Goal: Task Accomplishment & Management: Complete application form

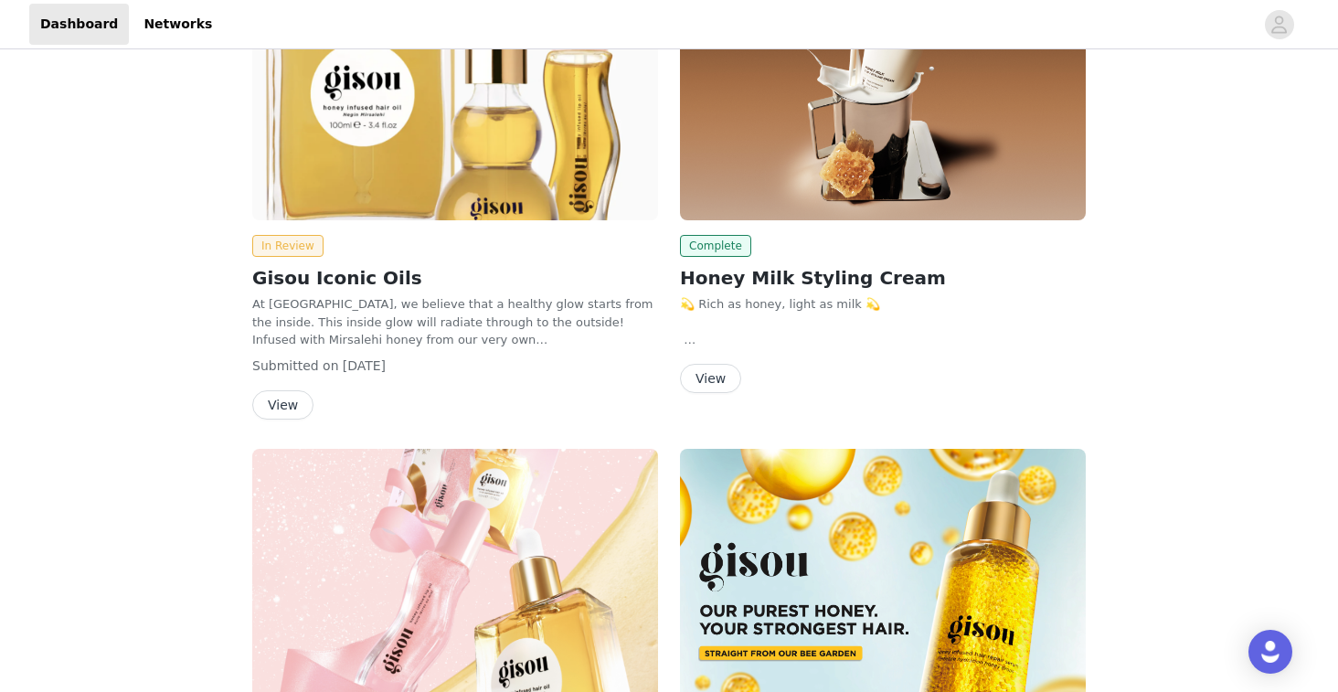
scroll to position [158, 0]
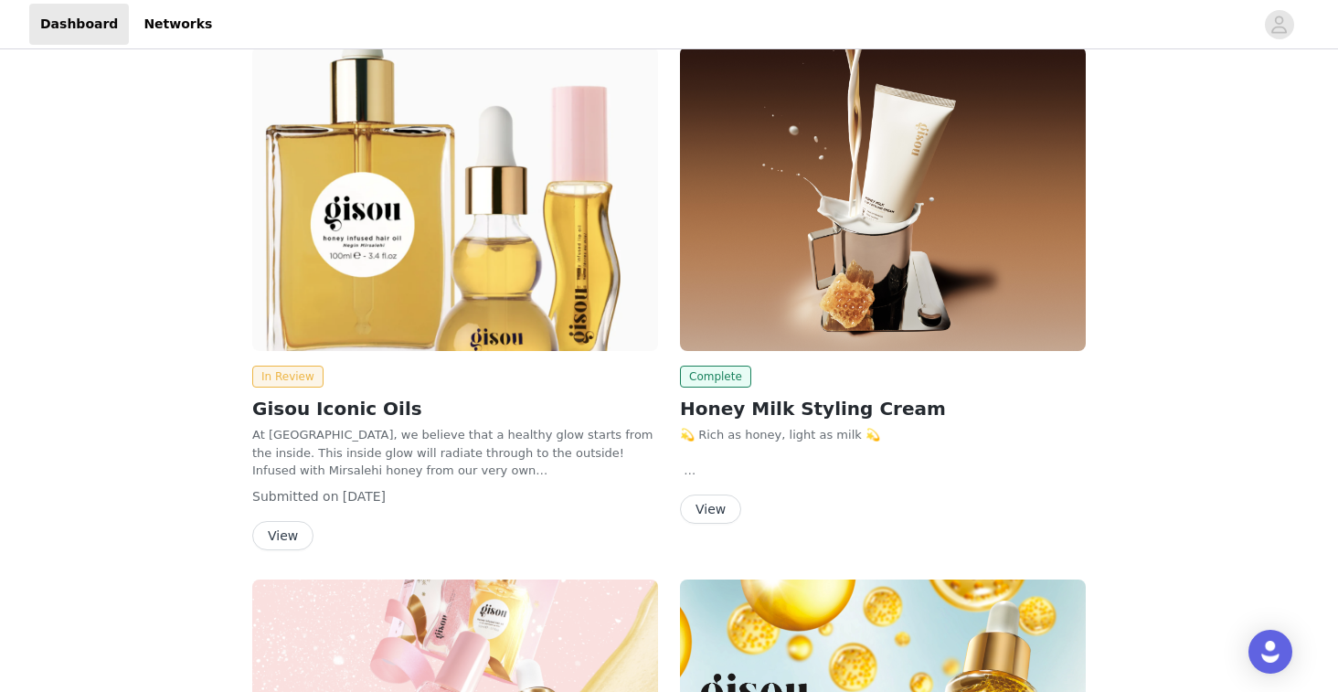
click at [805, 212] on img at bounding box center [883, 199] width 406 height 304
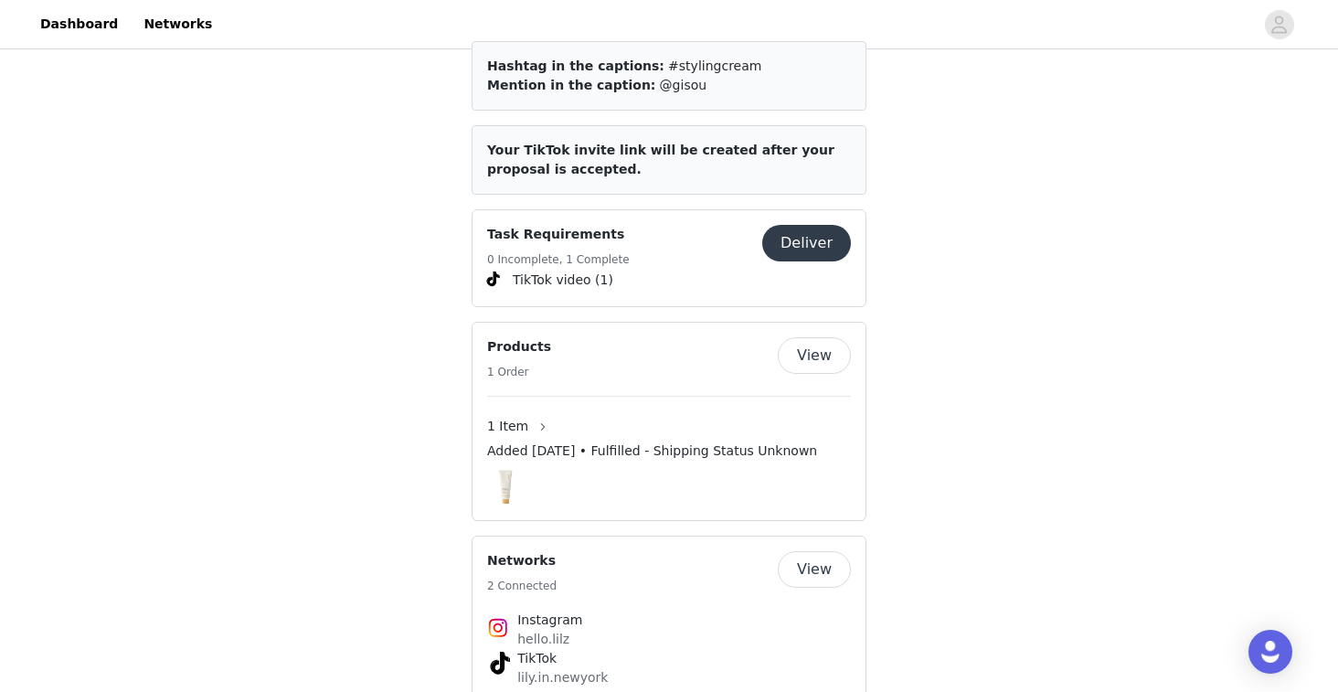
scroll to position [970, 0]
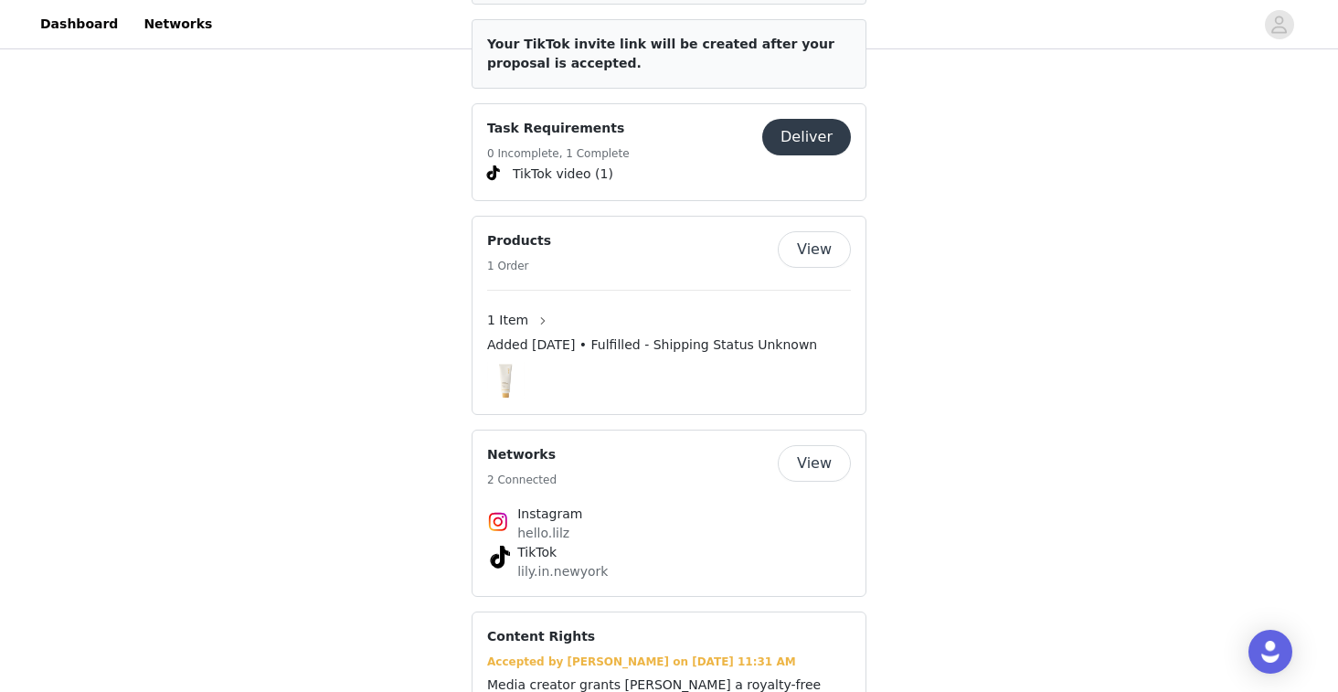
click at [813, 127] on button "Deliver" at bounding box center [806, 137] width 89 height 37
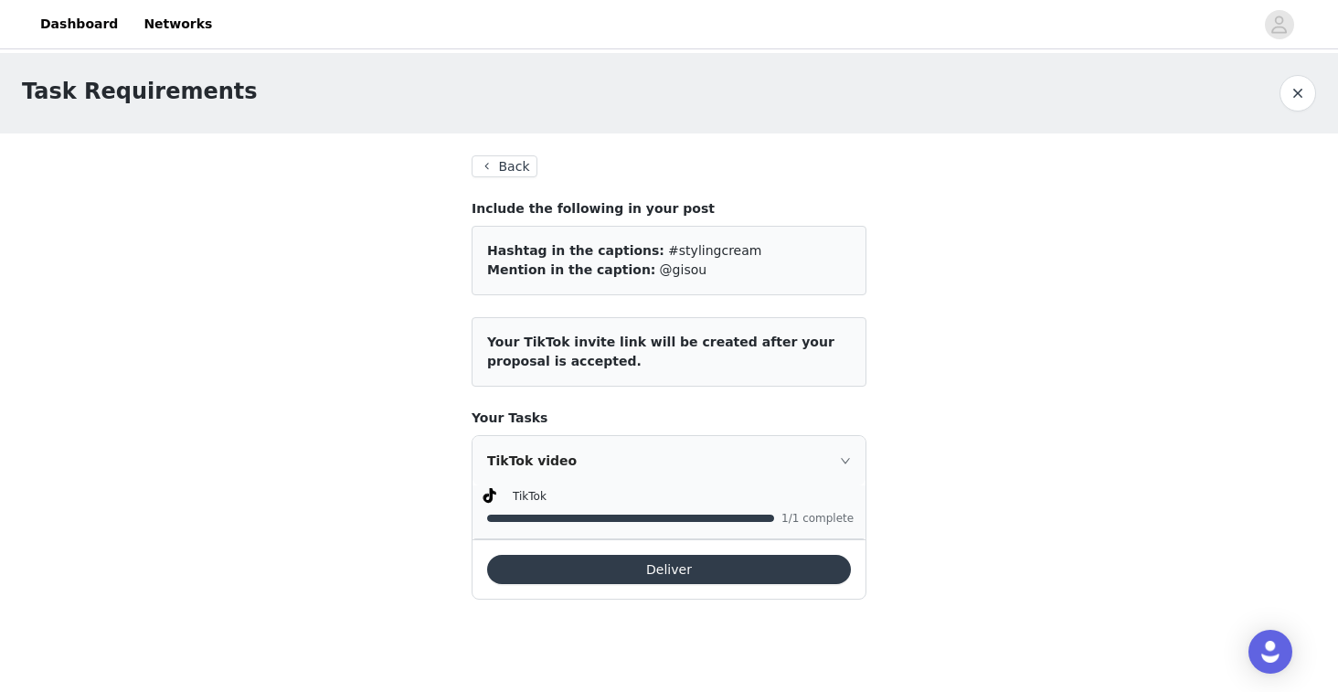
click at [667, 565] on button "Deliver" at bounding box center [669, 569] width 364 height 29
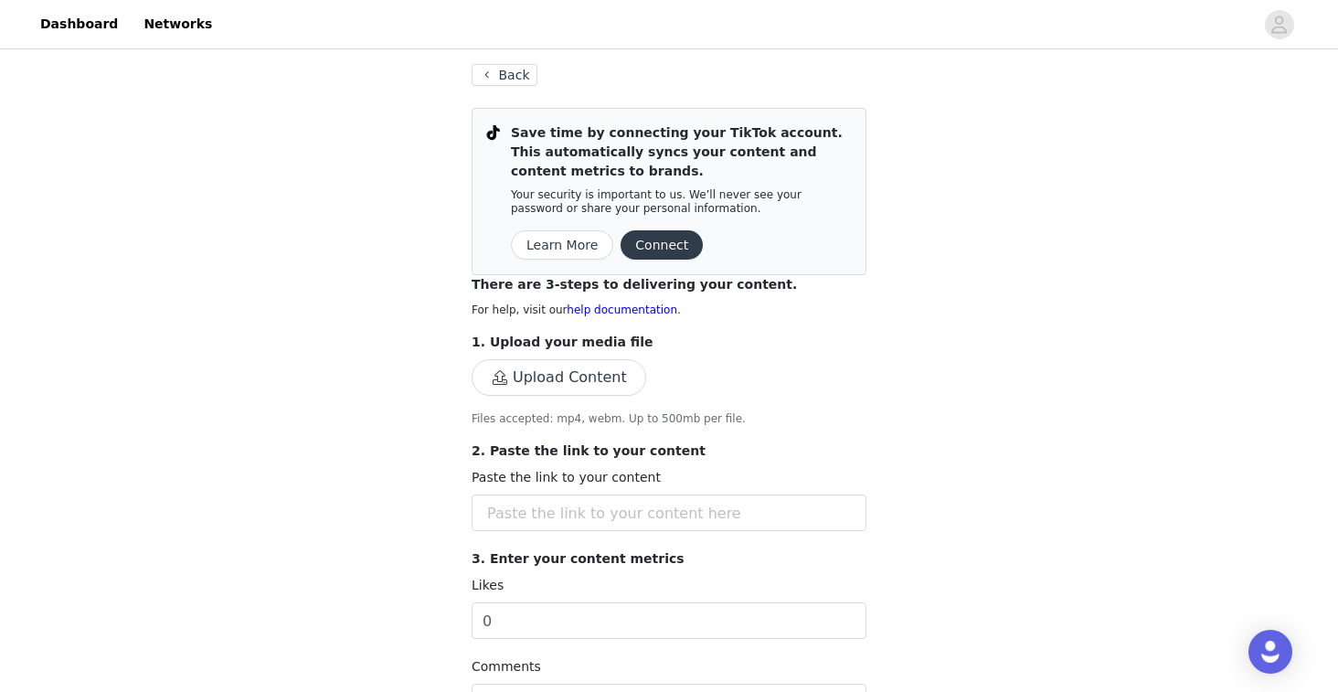
scroll to position [94, 0]
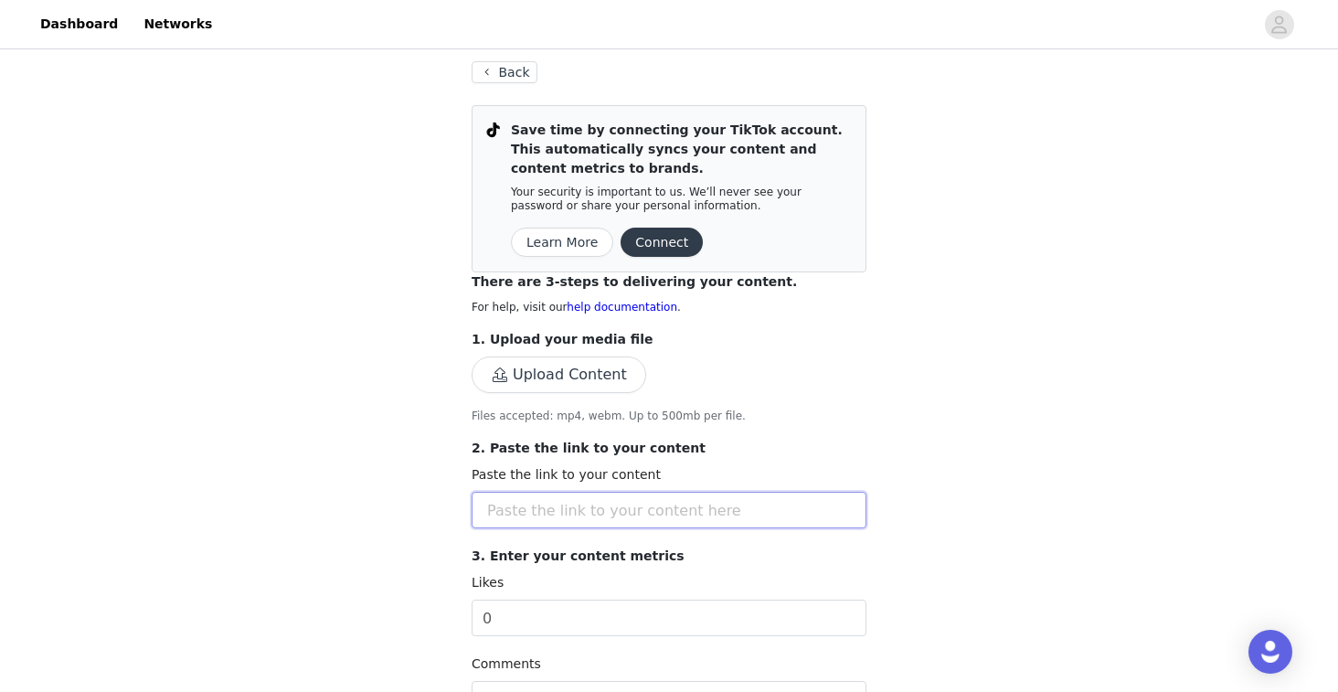
click at [698, 517] on input "text" at bounding box center [669, 510] width 395 height 37
paste input "[URL][EMAIL_ADDRESS][DOMAIN_NAME][DOMAIN_NAME]"
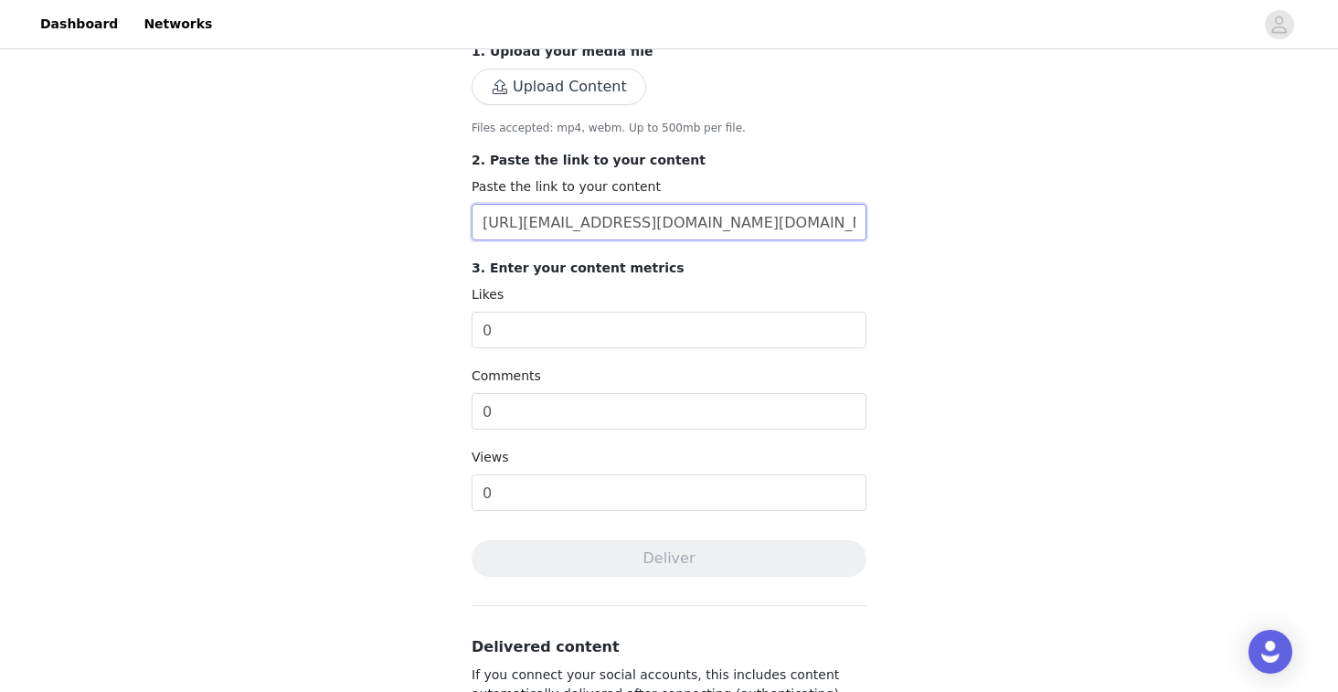
scroll to position [477, 0]
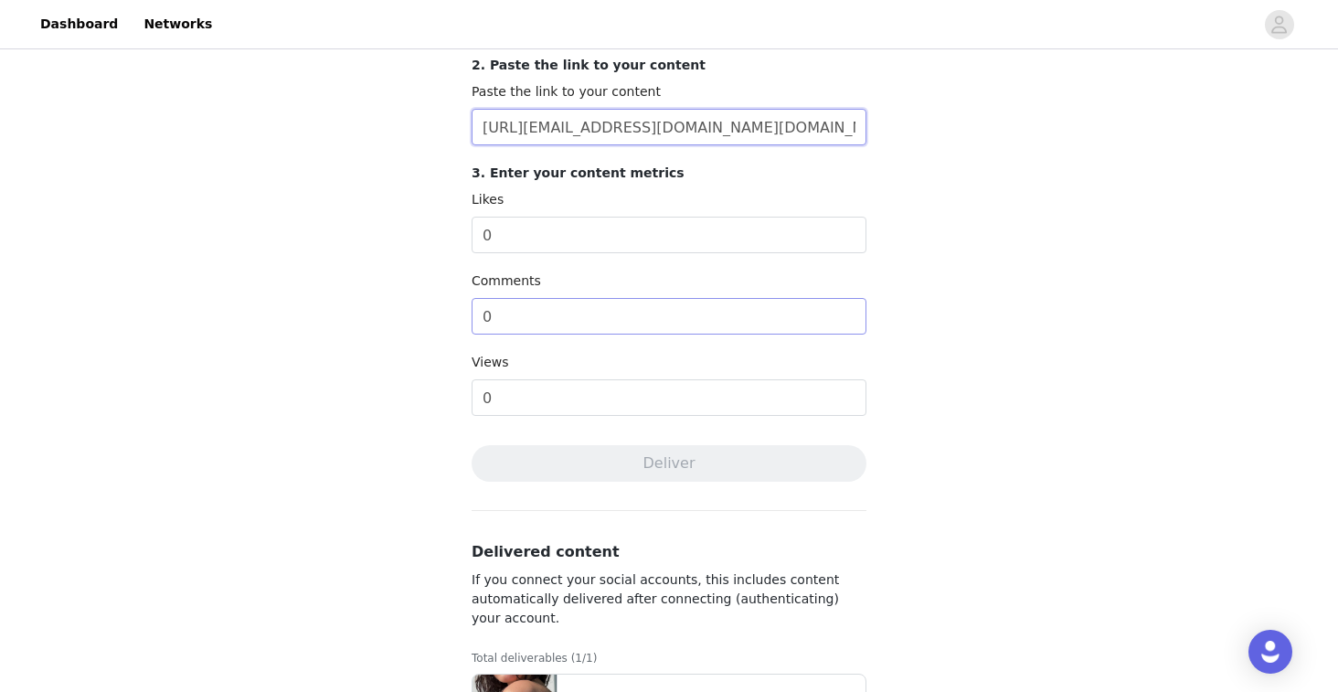
type input "[URL][EMAIL_ADDRESS][DOMAIN_NAME][DOMAIN_NAME]"
click at [725, 308] on input "0" at bounding box center [669, 316] width 395 height 37
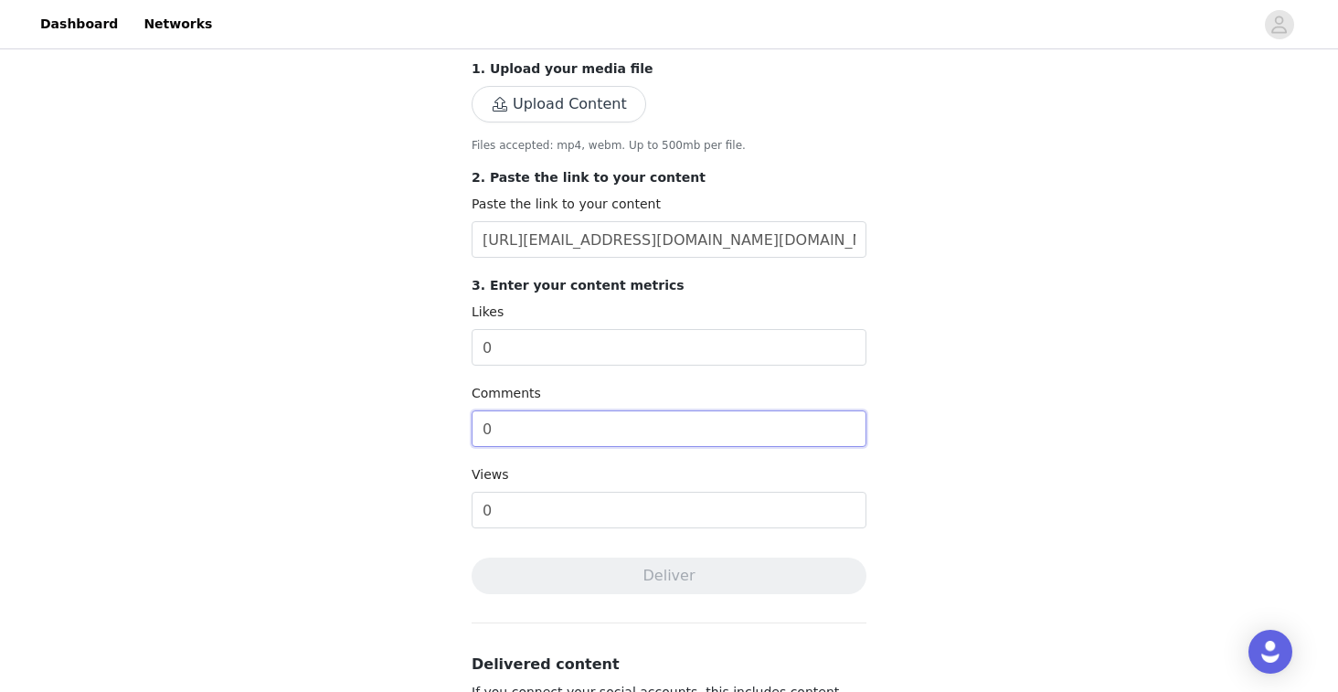
scroll to position [322, 0]
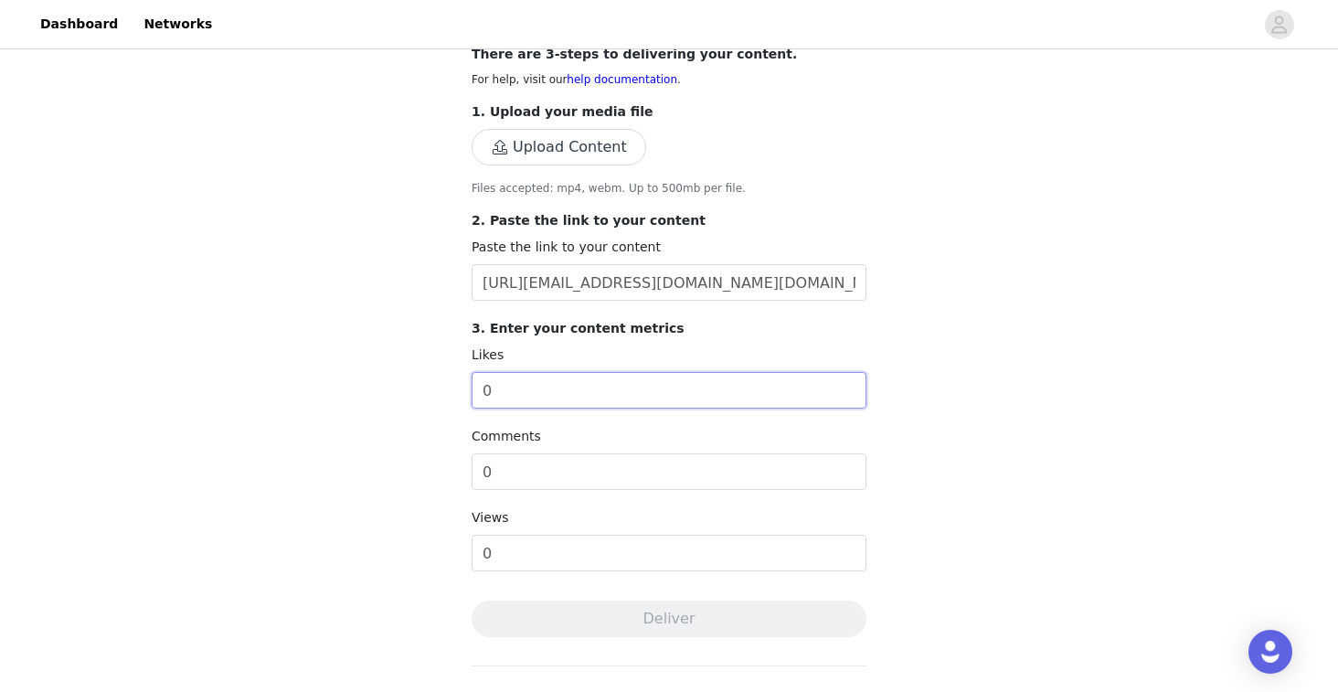
click at [683, 408] on input "0" at bounding box center [669, 390] width 395 height 37
type input "1"
click at [652, 557] on input "0" at bounding box center [669, 553] width 395 height 37
type input "1000"
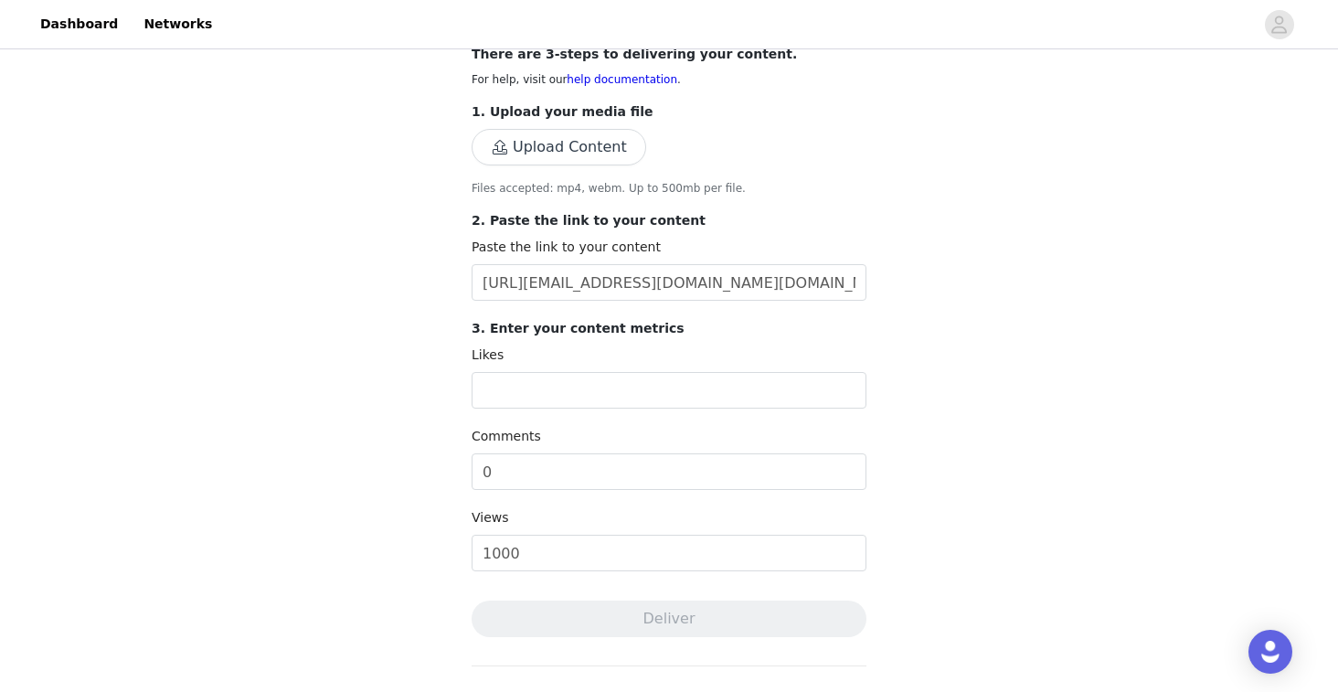
click at [448, 509] on div "Complete Task Back Save time by connecting your TikTok account. This automatica…" at bounding box center [669, 341] width 1338 height 1221
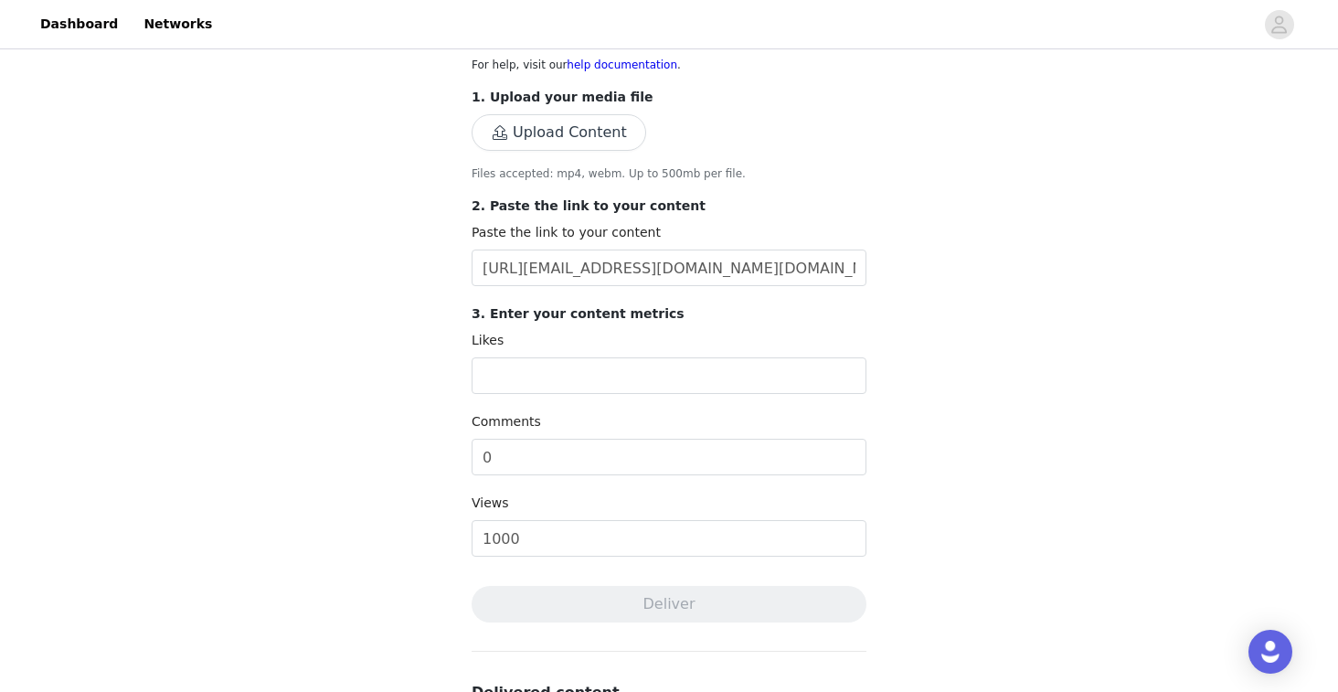
scroll to position [246, 0]
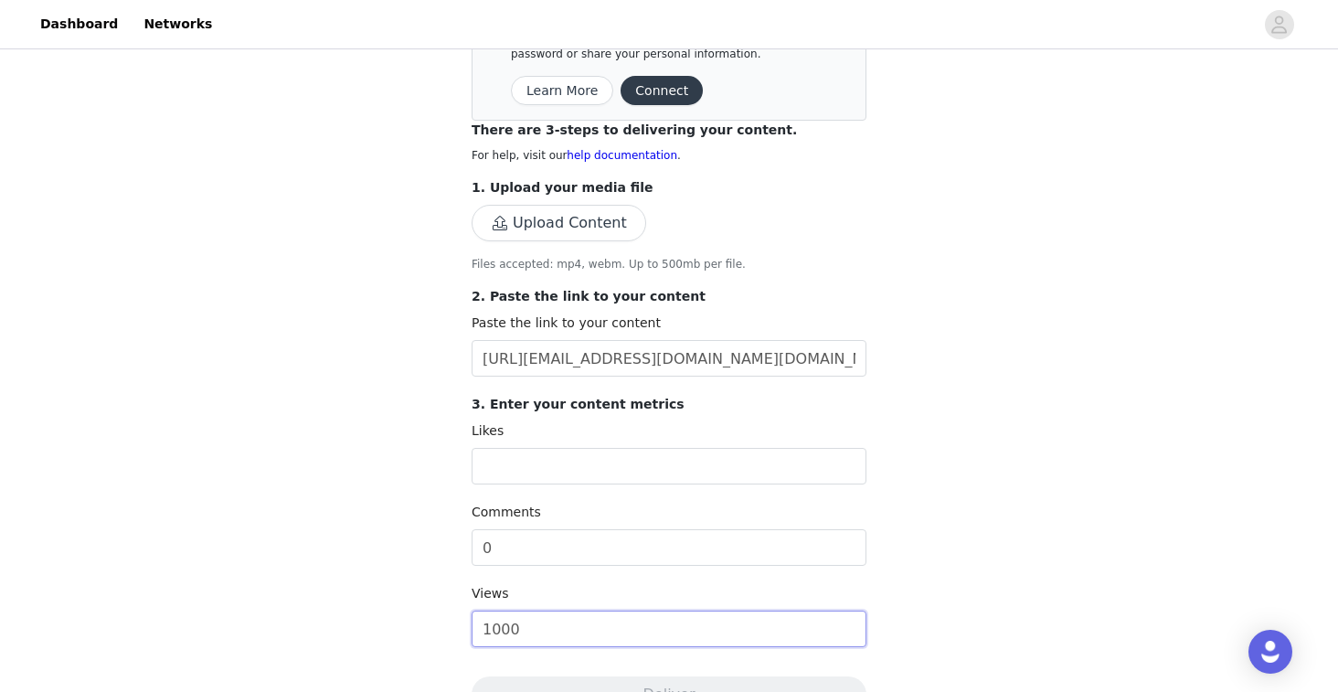
click at [507, 621] on input "1000" at bounding box center [669, 628] width 395 height 37
click at [506, 554] on input "0" at bounding box center [669, 547] width 395 height 37
click at [505, 552] on input "0" at bounding box center [669, 547] width 395 height 37
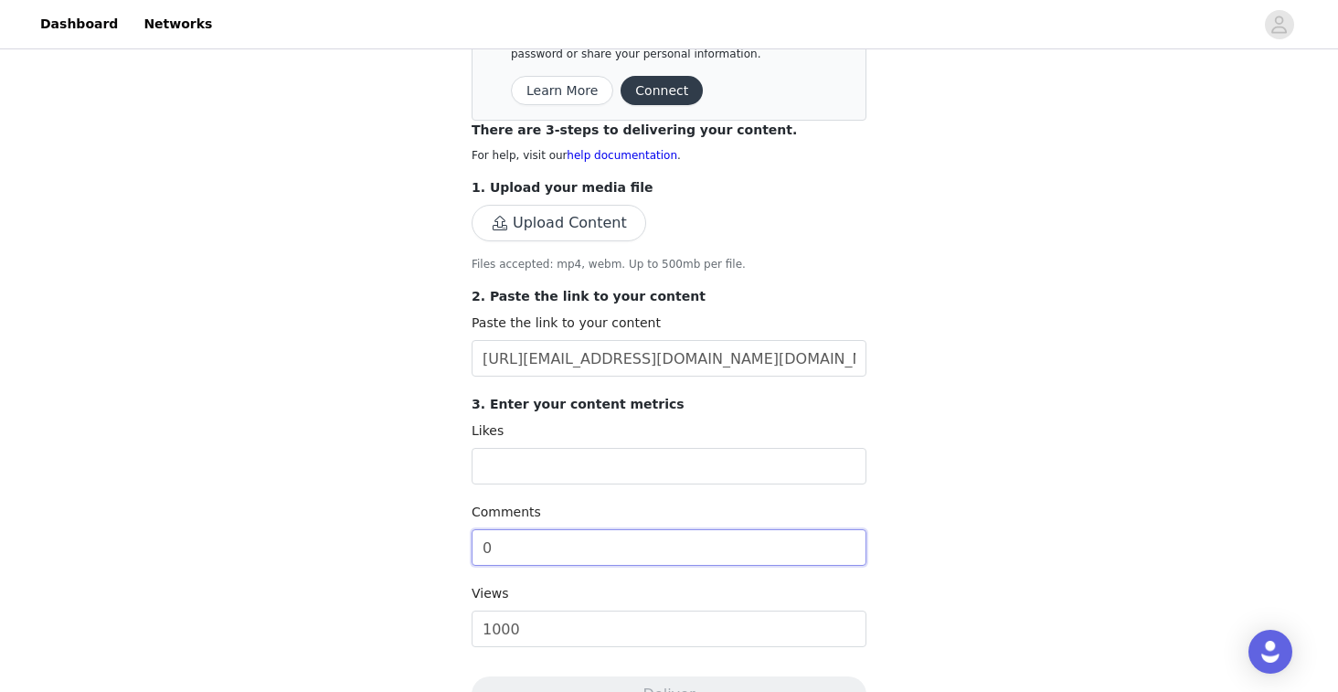
click at [505, 552] on input "0" at bounding box center [669, 547] width 395 height 37
type input "10"
click at [528, 483] on input "text" at bounding box center [669, 466] width 395 height 37
type input "50"
click at [369, 506] on div "Complete Task Back Save time by connecting your TikTok account. This automatica…" at bounding box center [669, 417] width 1338 height 1221
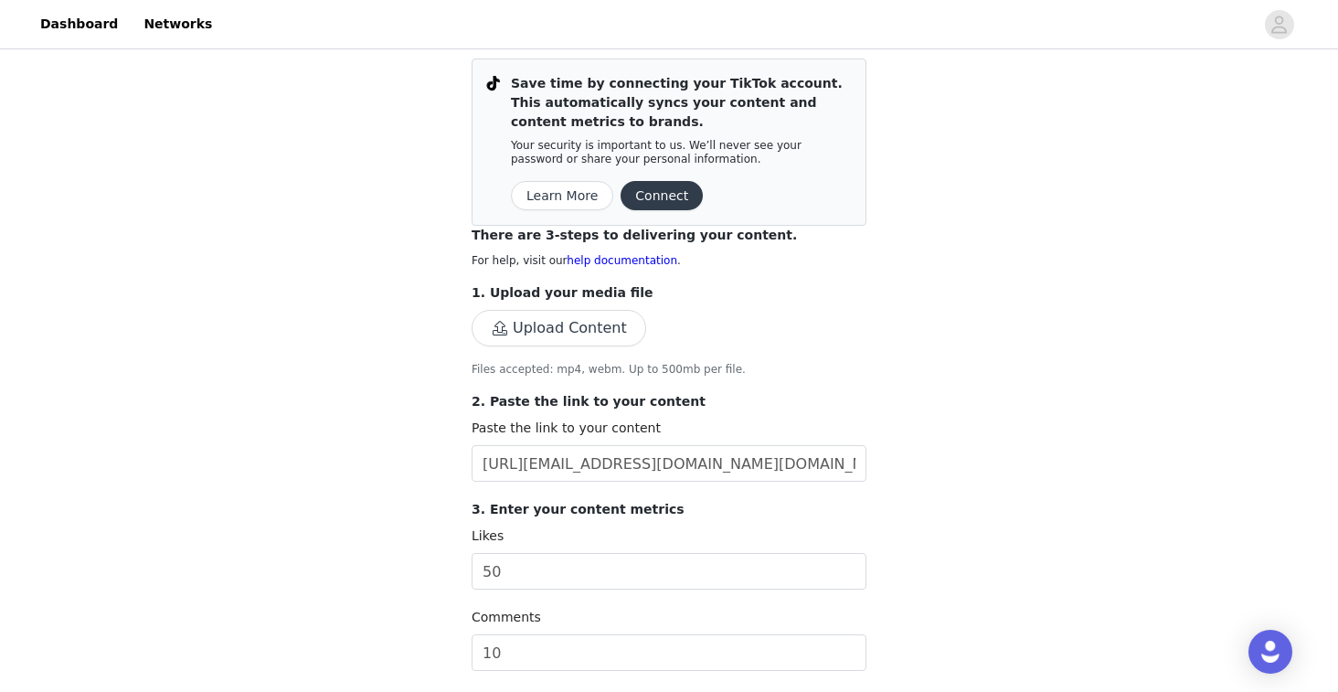
scroll to position [136, 0]
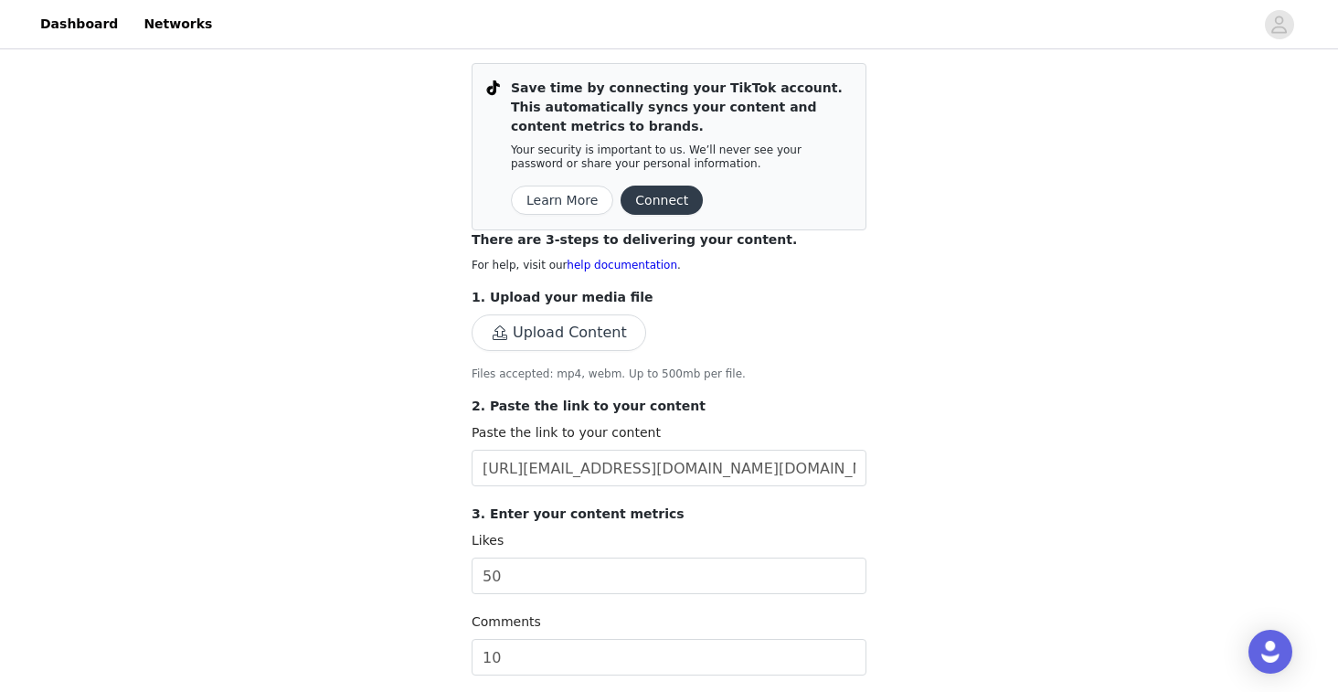
click at [585, 327] on button "Upload Content" at bounding box center [559, 332] width 175 height 37
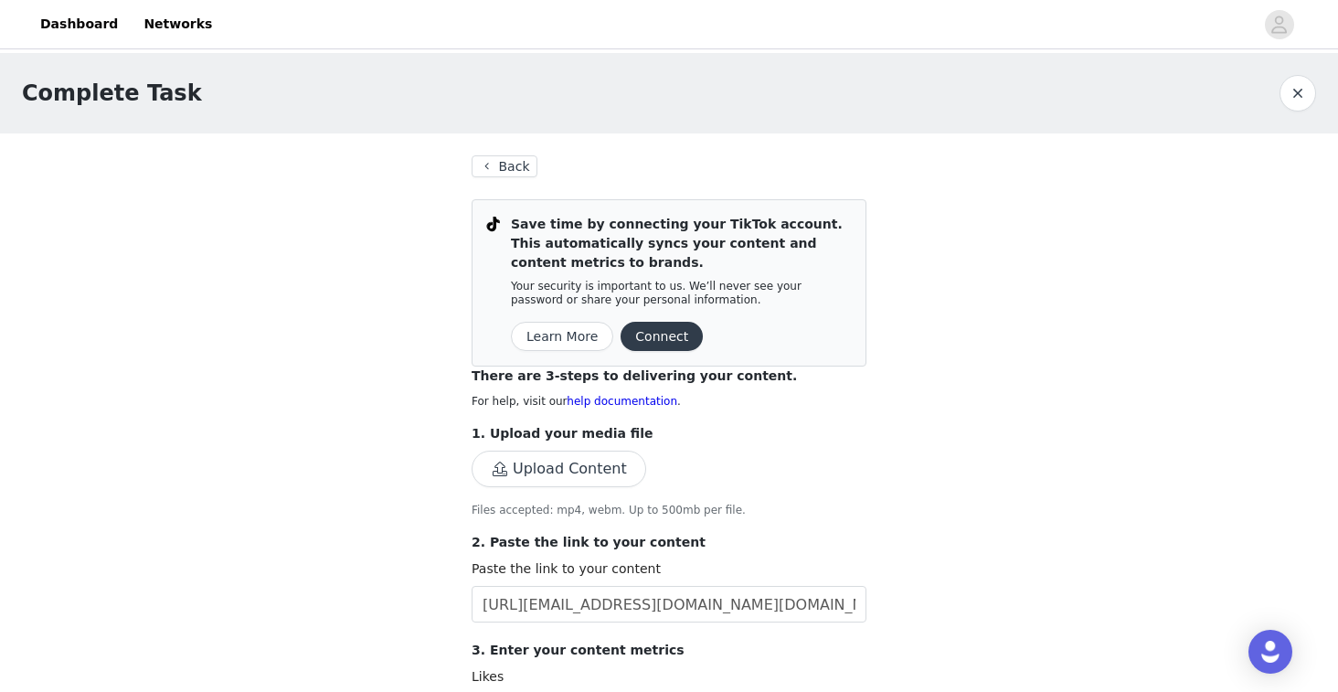
scroll to position [0, 0]
click at [515, 170] on button "Back" at bounding box center [505, 166] width 66 height 22
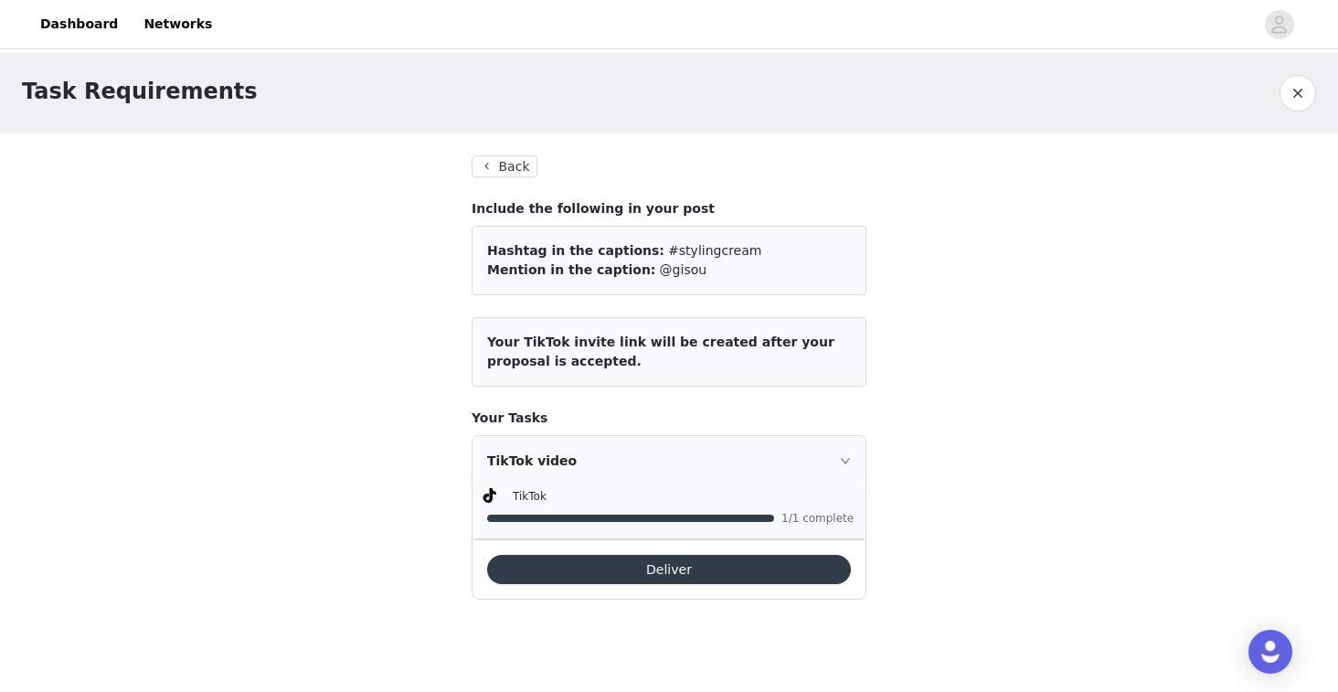
click at [494, 167] on button "Back" at bounding box center [505, 166] width 66 height 22
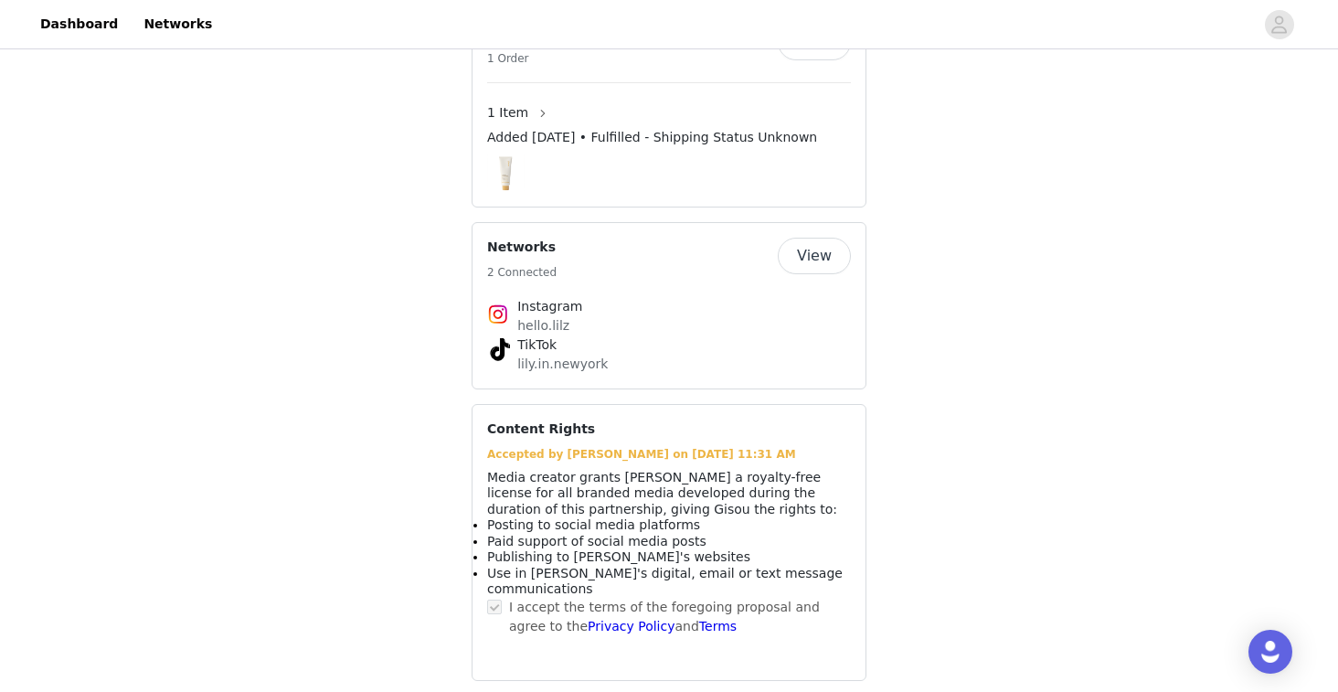
scroll to position [1176, 0]
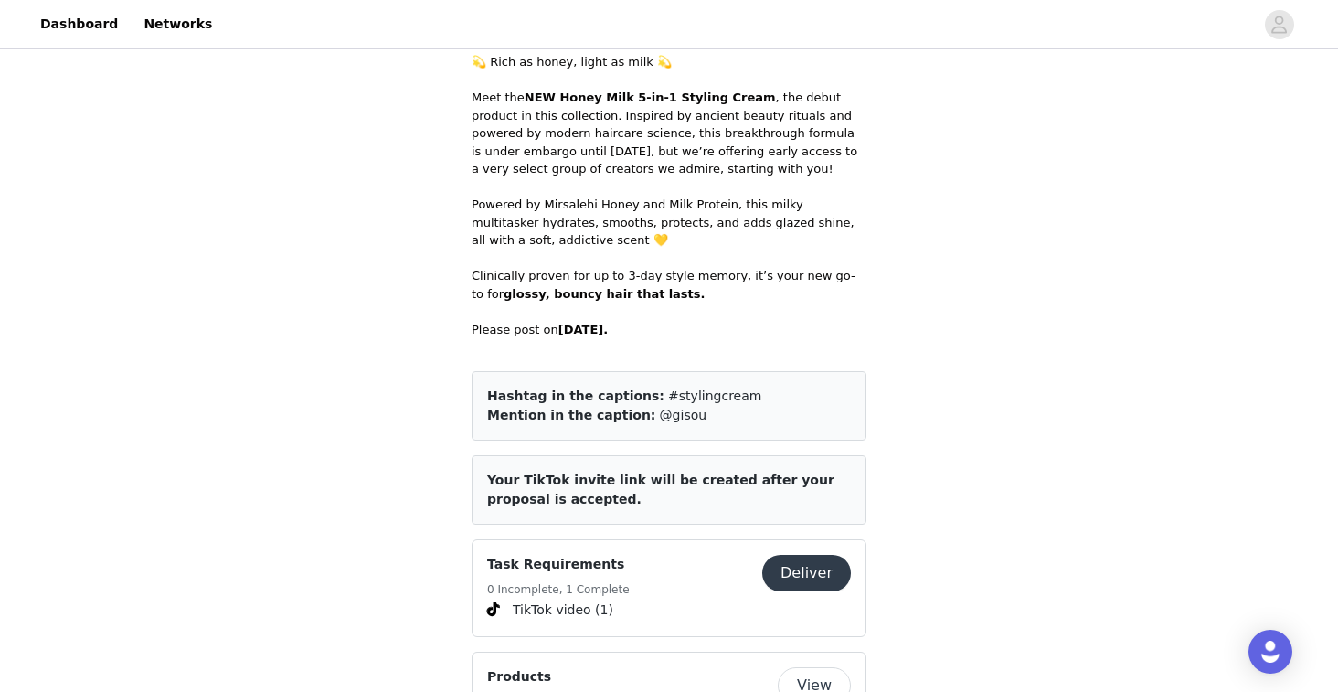
scroll to position [805, 0]
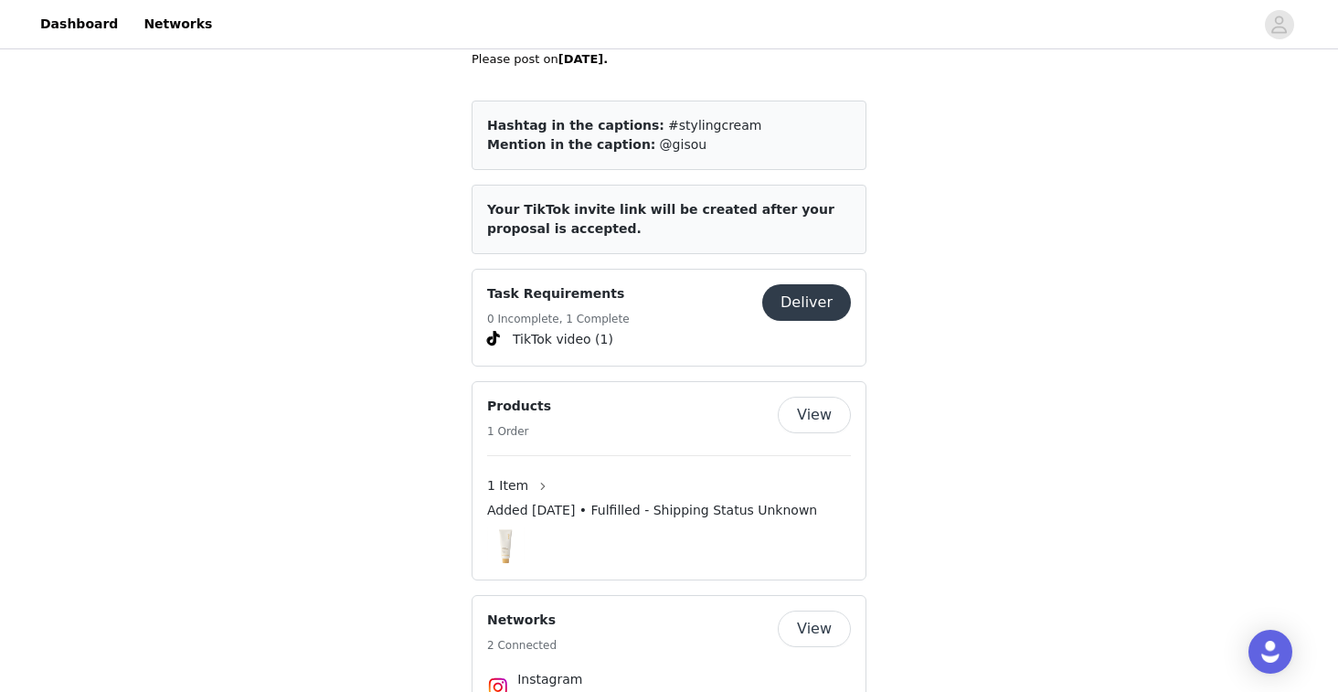
click at [806, 298] on button "Deliver" at bounding box center [806, 302] width 89 height 37
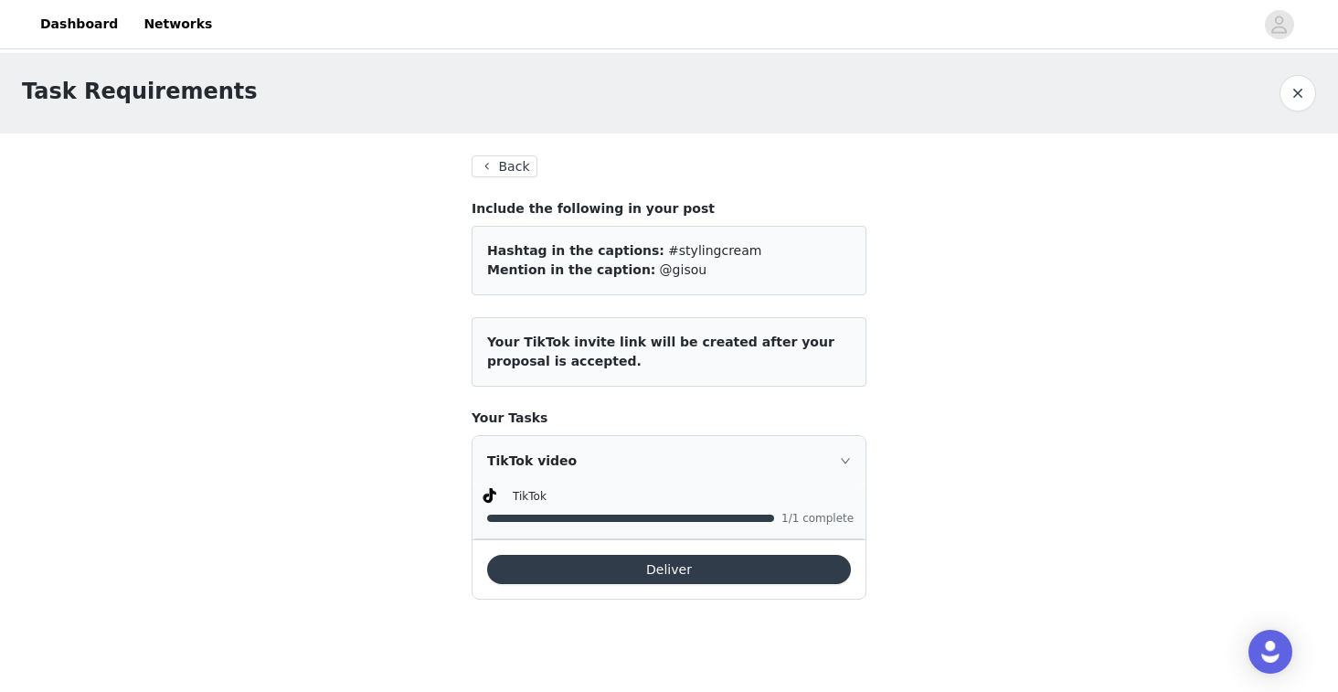
click at [739, 549] on div "Deliver" at bounding box center [668, 568] width 393 height 59
click at [739, 571] on button "Deliver" at bounding box center [669, 569] width 364 height 29
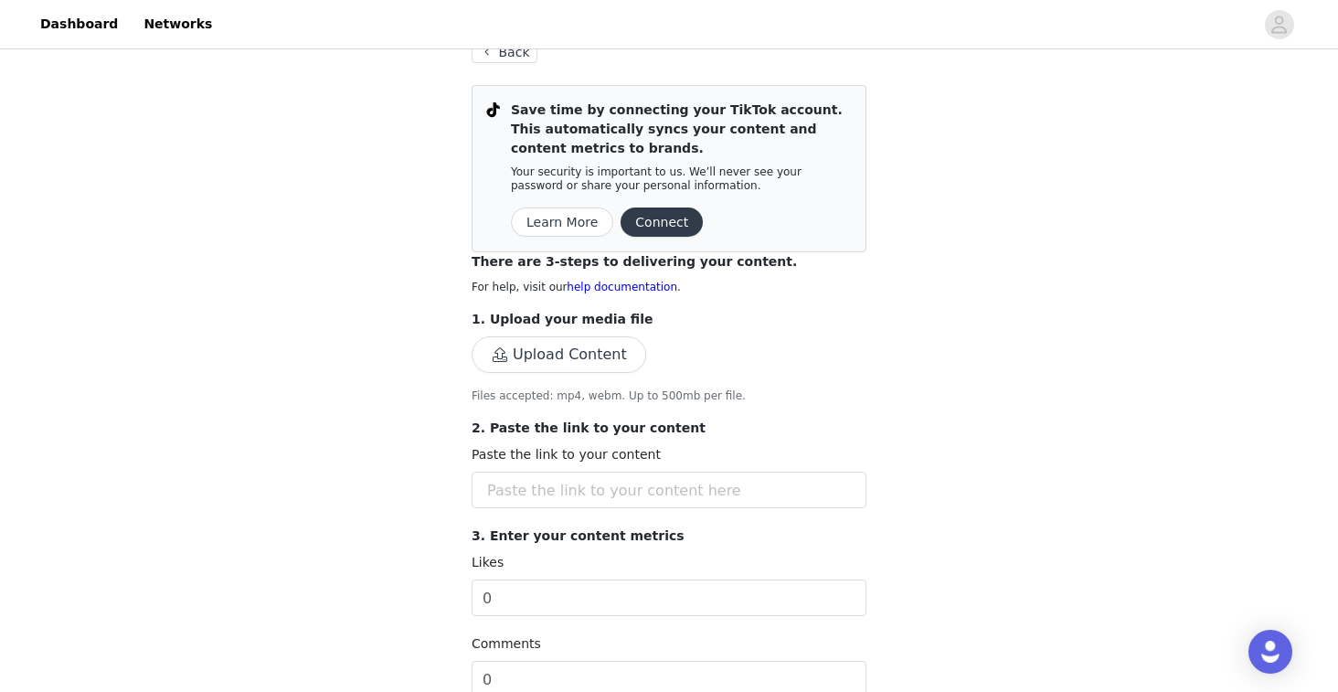
scroll to position [79, 0]
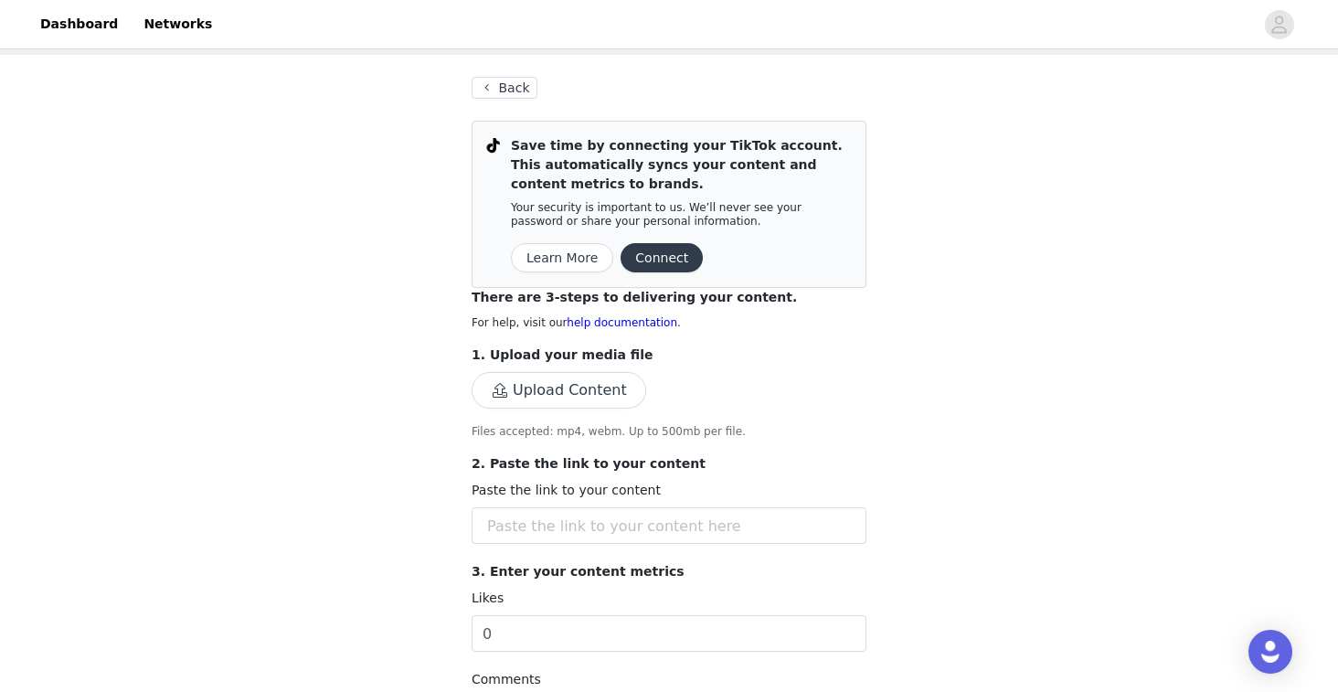
click at [614, 392] on button "Upload Content" at bounding box center [559, 390] width 175 height 37
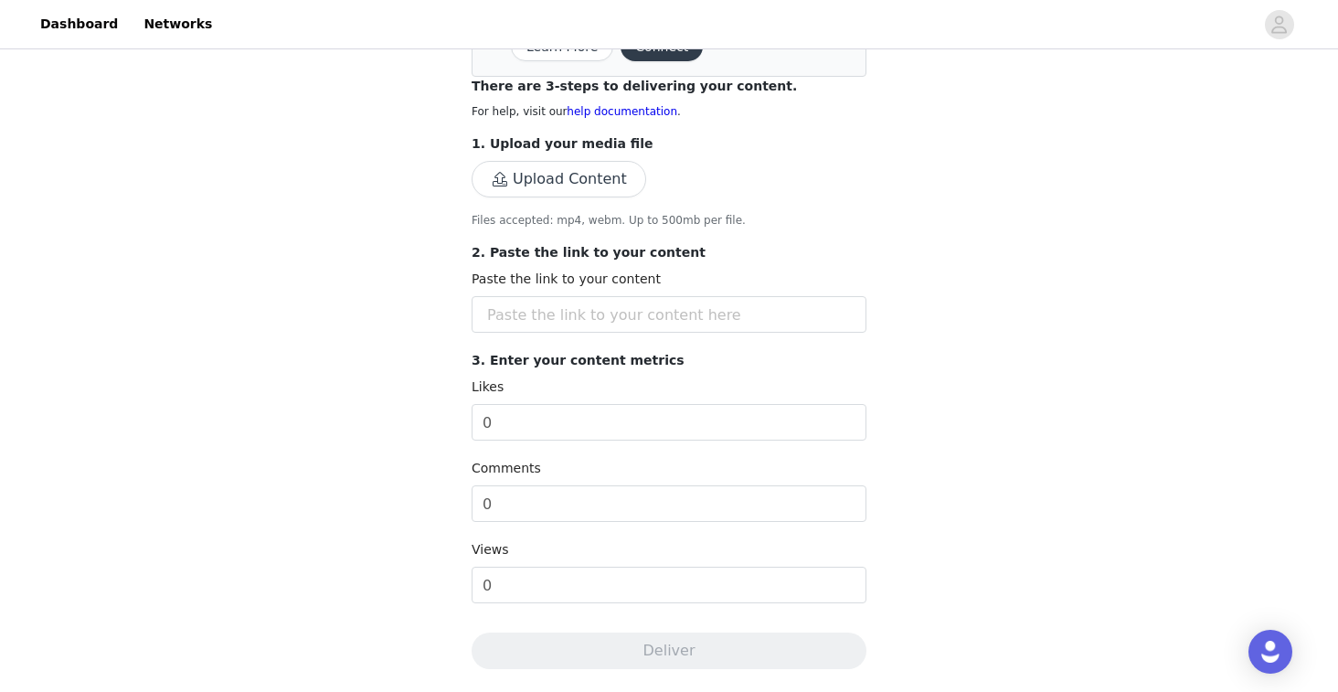
scroll to position [366, 0]
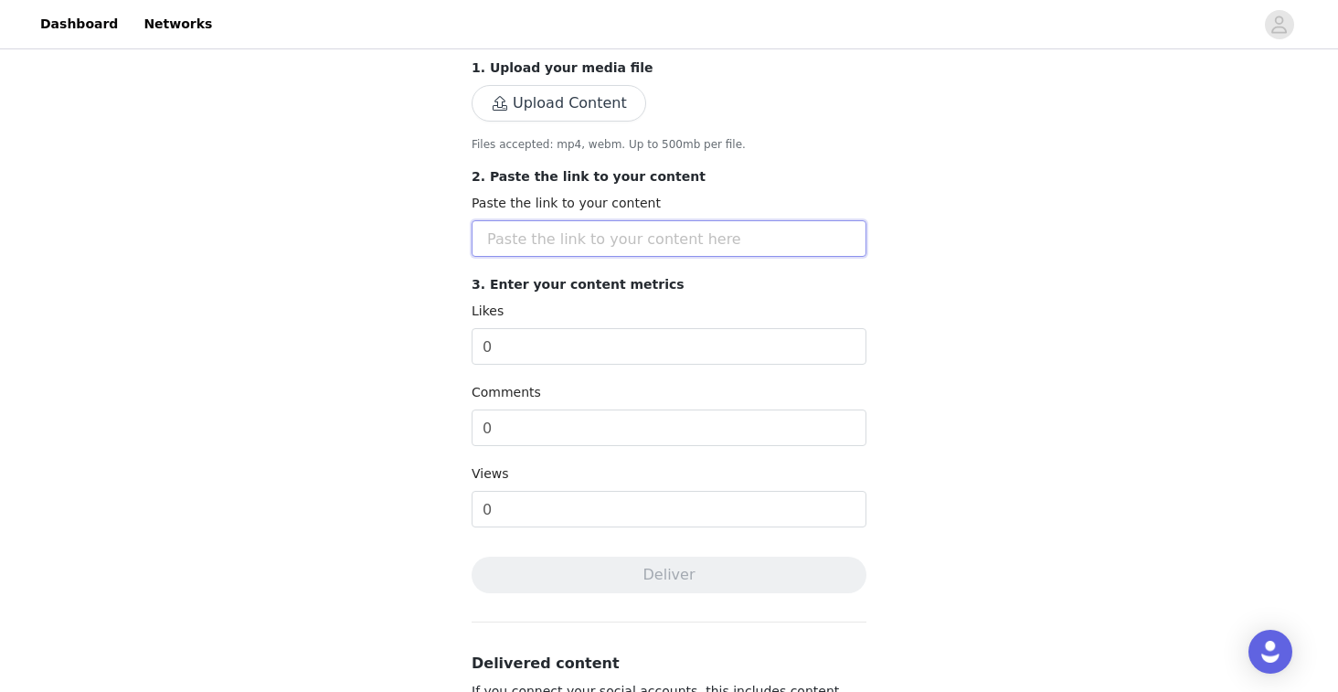
click at [727, 247] on input "text" at bounding box center [669, 238] width 395 height 37
paste input "https://www.tiktok.com/t/ZT6GT5vv8/"
type input "https://www.tiktok.com/t/ZT6GT5vv8/"
click at [400, 383] on div "Complete Task Back Save time by connecting your TikTok account. This automatica…" at bounding box center [669, 297] width 1338 height 1221
click at [541, 345] on input "0" at bounding box center [669, 346] width 395 height 37
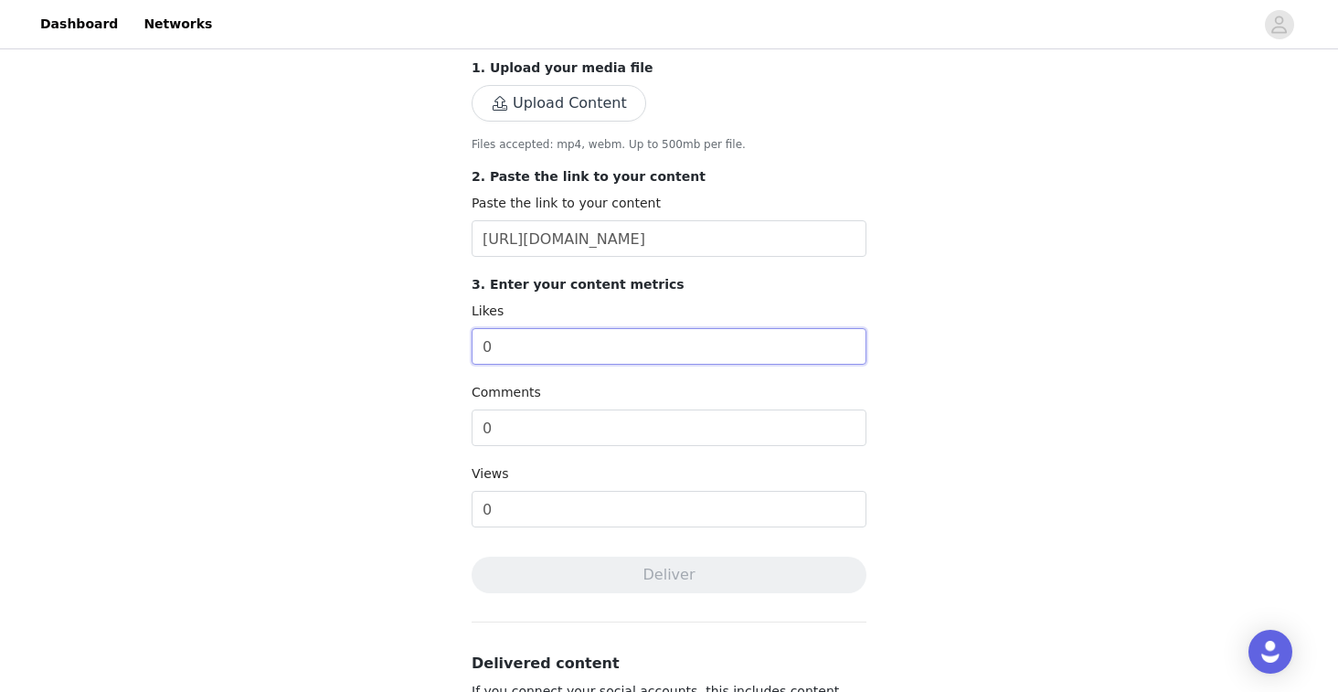
click at [541, 345] on input "0" at bounding box center [669, 346] width 395 height 37
type input "40"
click at [546, 429] on input "0" at bounding box center [669, 427] width 395 height 37
type input "4"
click at [533, 525] on input "0" at bounding box center [669, 509] width 395 height 37
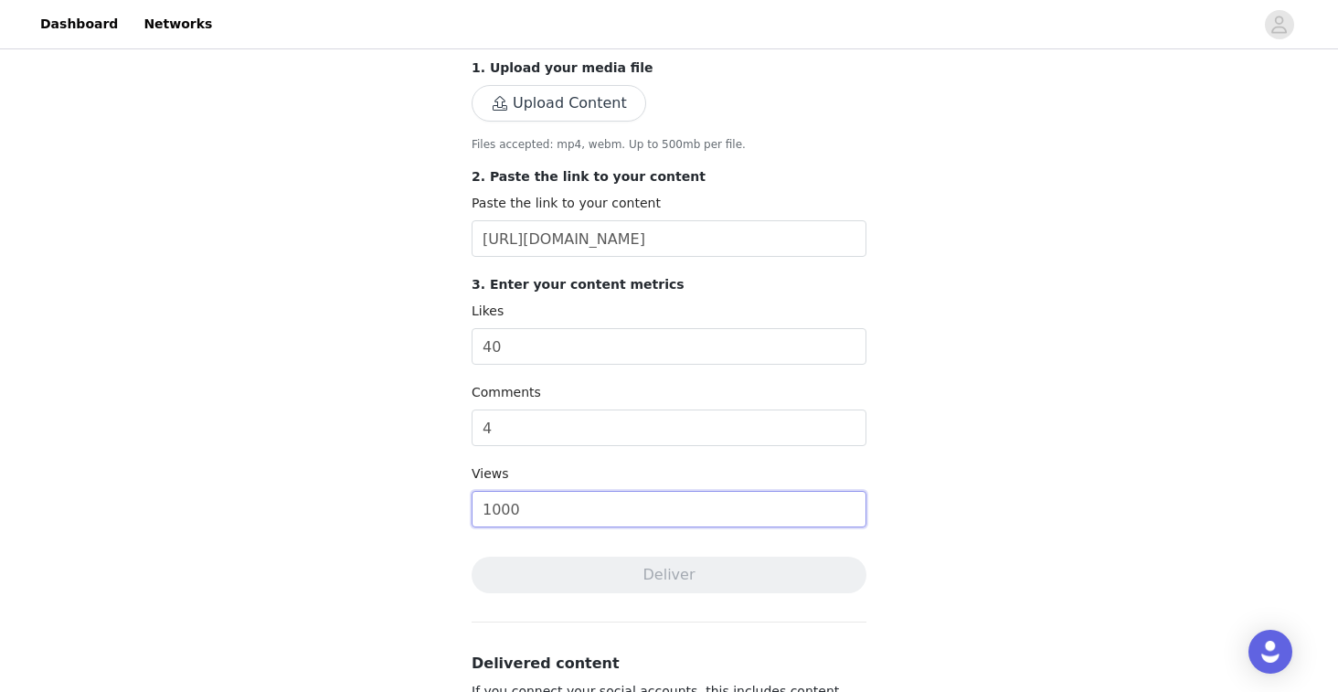
type input "1000"
click at [355, 671] on div "Complete Task Back Save time by connecting your TikTok account. This automatica…" at bounding box center [669, 297] width 1338 height 1221
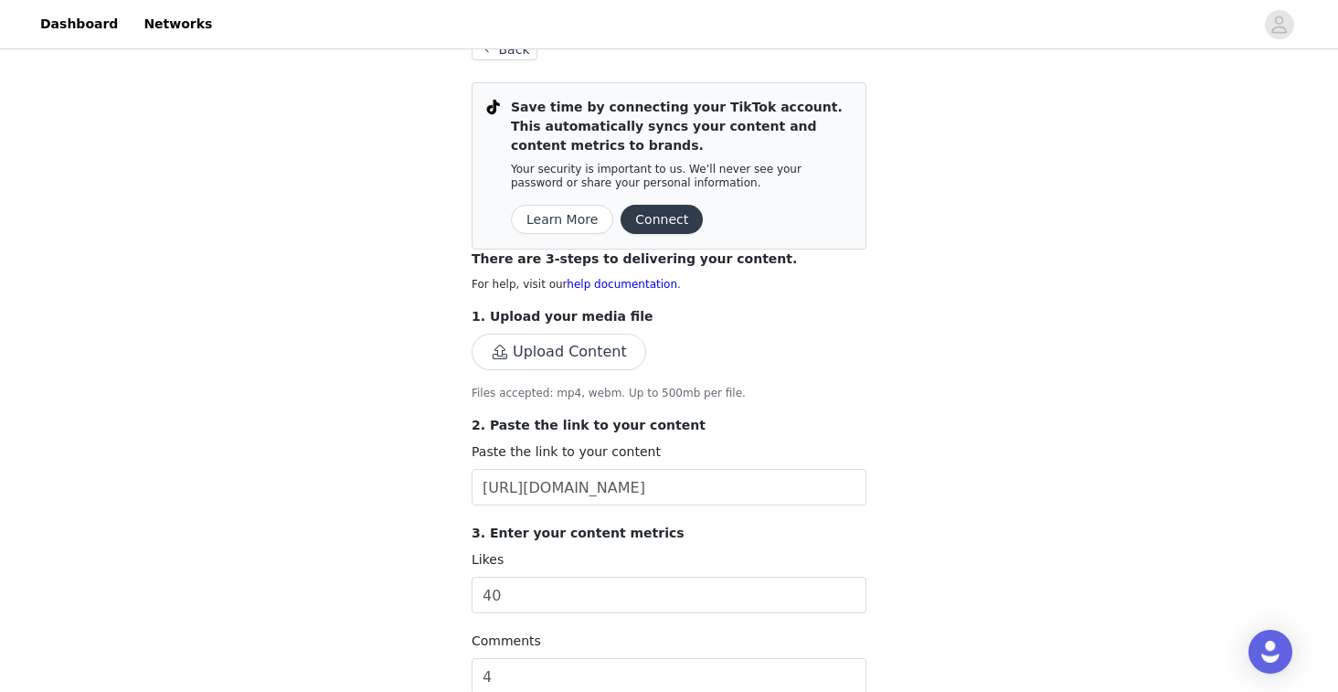
scroll to position [54, 0]
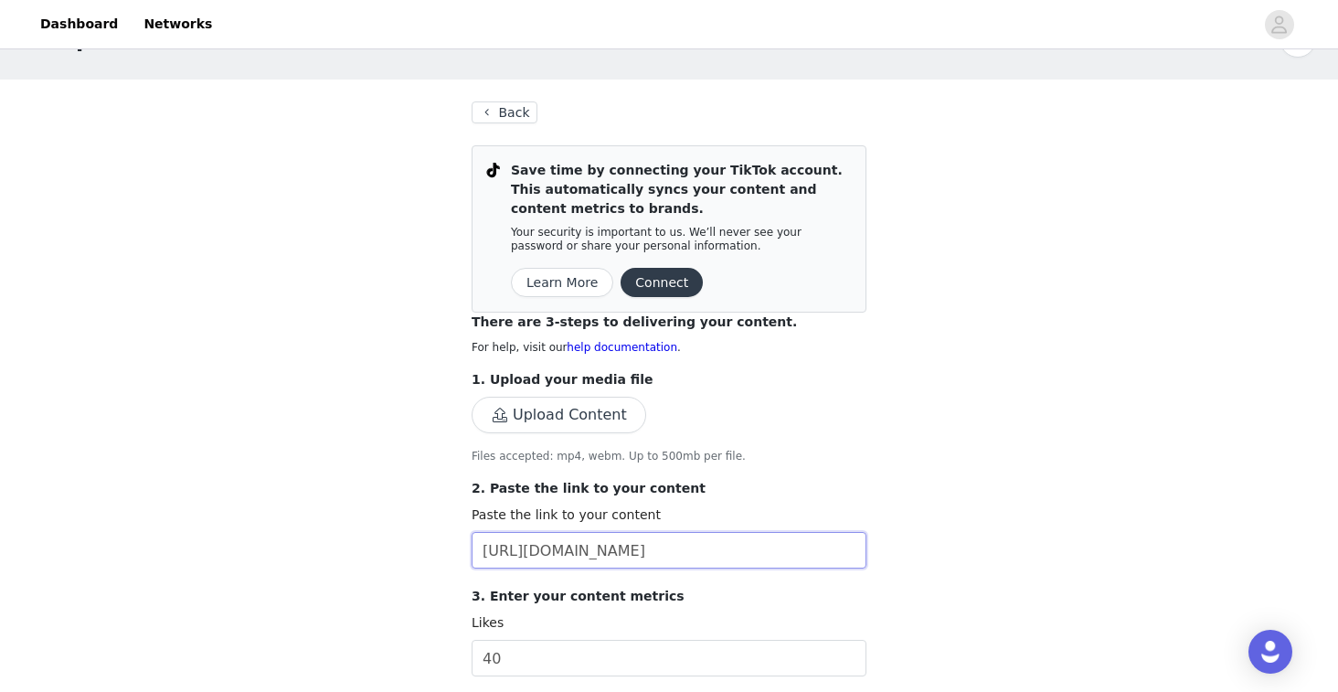
click at [726, 547] on input "https://www.tiktok.com/t/ZT6GT5vv8/" at bounding box center [669, 550] width 395 height 37
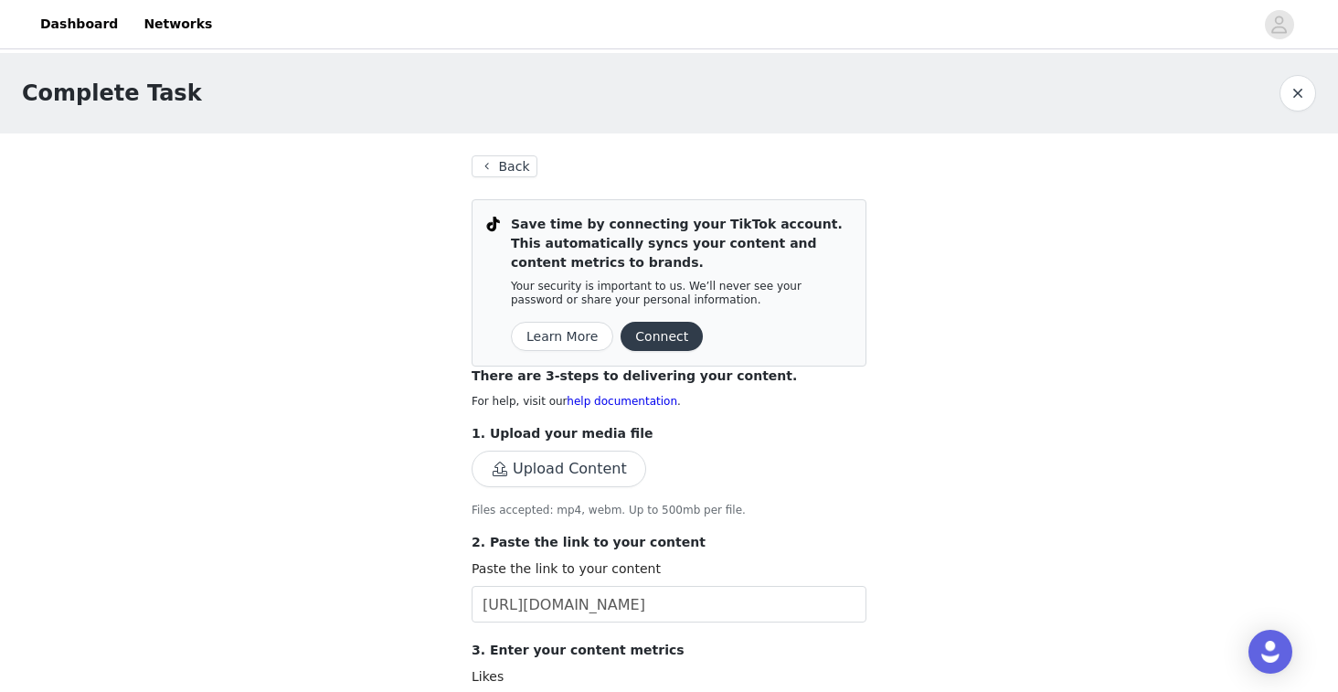
scroll to position [0, 0]
click at [656, 339] on button "Connect" at bounding box center [661, 336] width 82 height 29
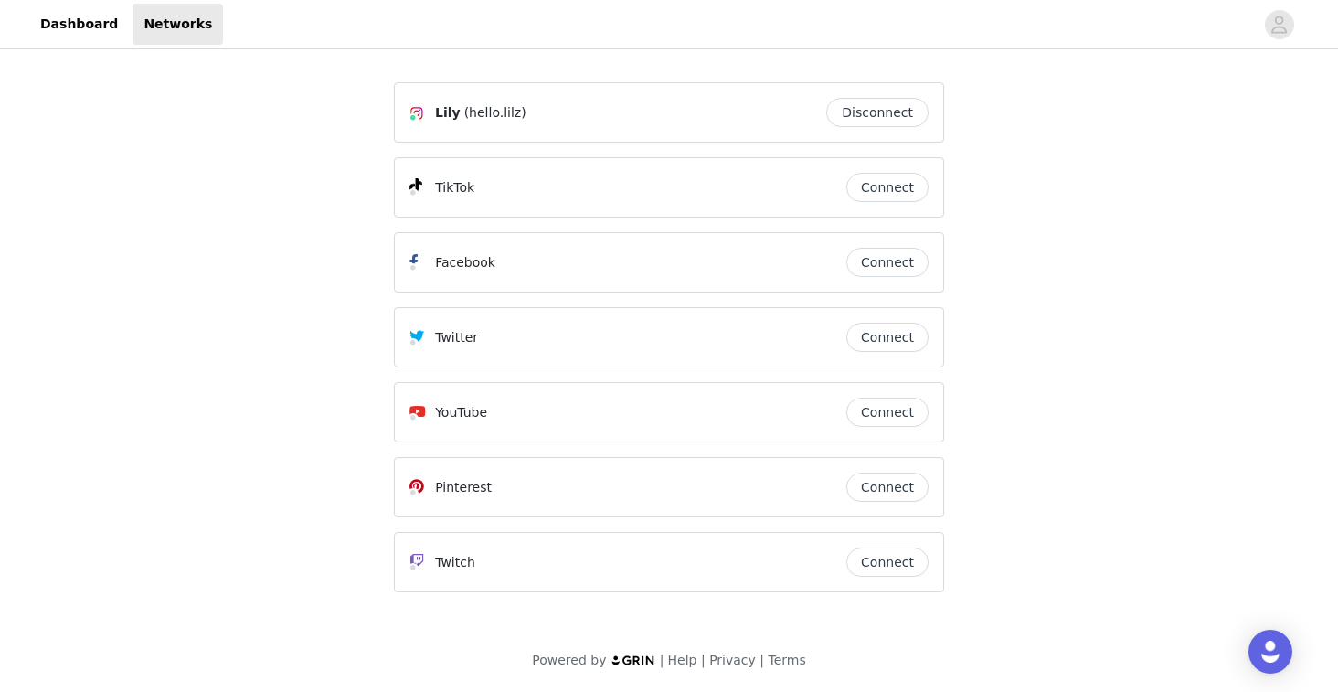
click at [887, 181] on button "Connect" at bounding box center [887, 187] width 82 height 29
click at [89, 26] on link "Dashboard" at bounding box center [79, 24] width 100 height 41
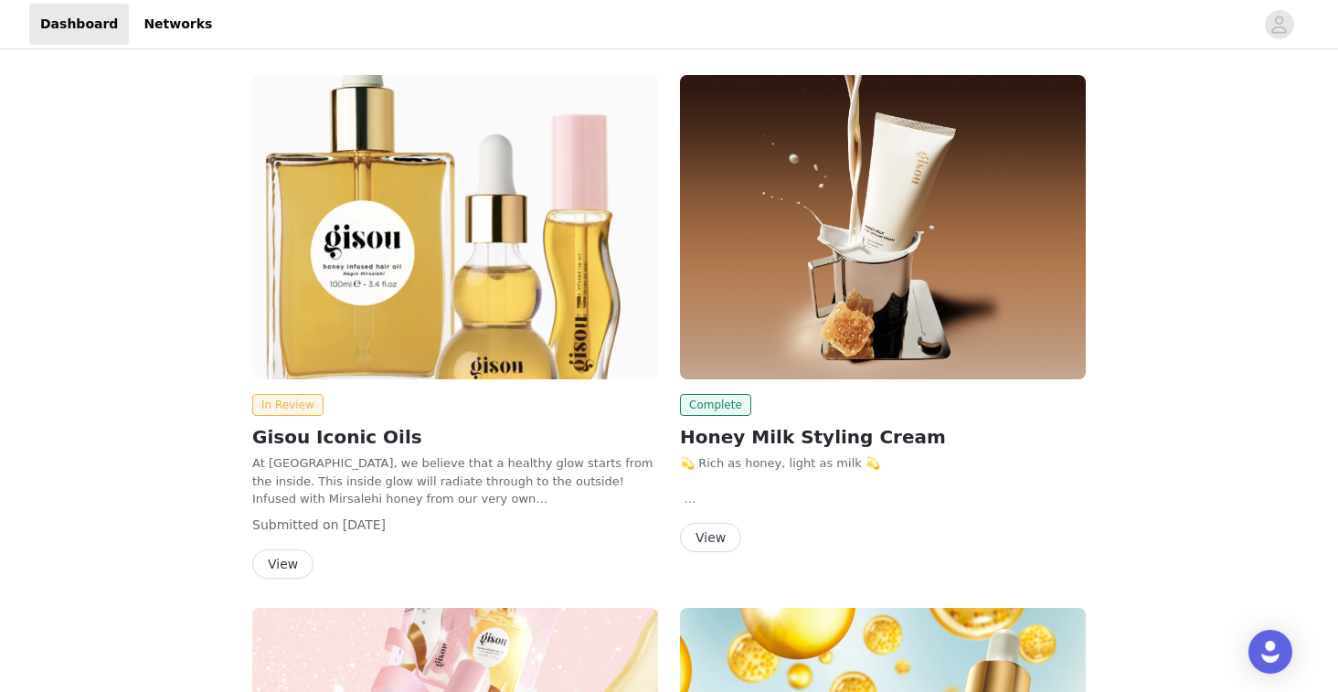
click at [800, 419] on div "Complete Honey Milk Styling Cream 💫 Rich as honey, light as milk 💫 Meet the NEW…" at bounding box center [883, 473] width 406 height 158
click at [707, 550] on button "View" at bounding box center [710, 537] width 61 height 29
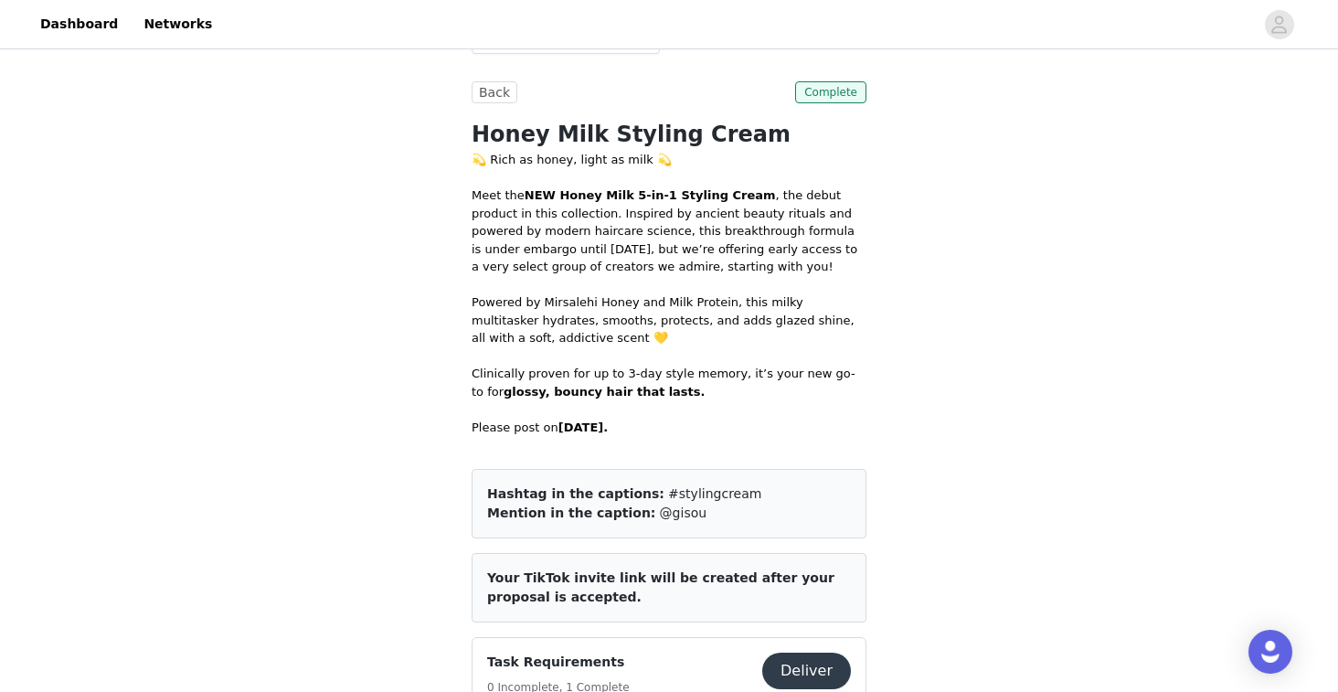
scroll to position [845, 0]
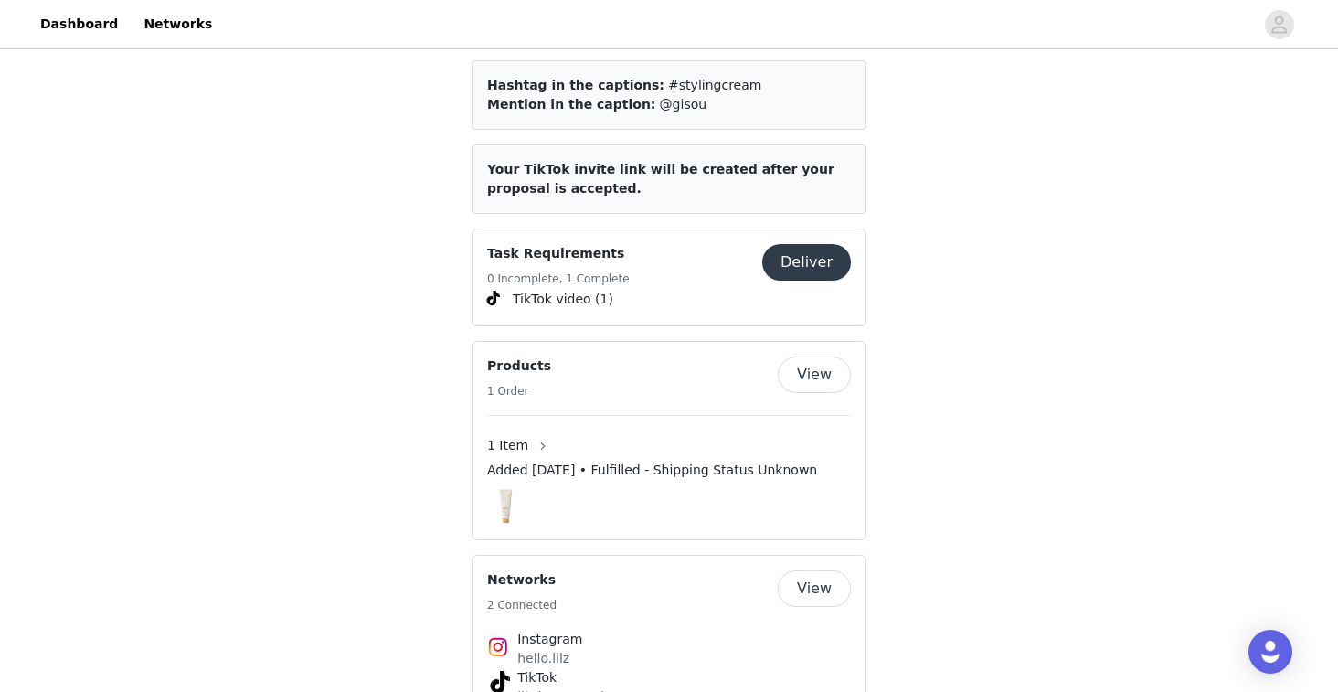
click at [824, 244] on button "Deliver" at bounding box center [806, 262] width 89 height 37
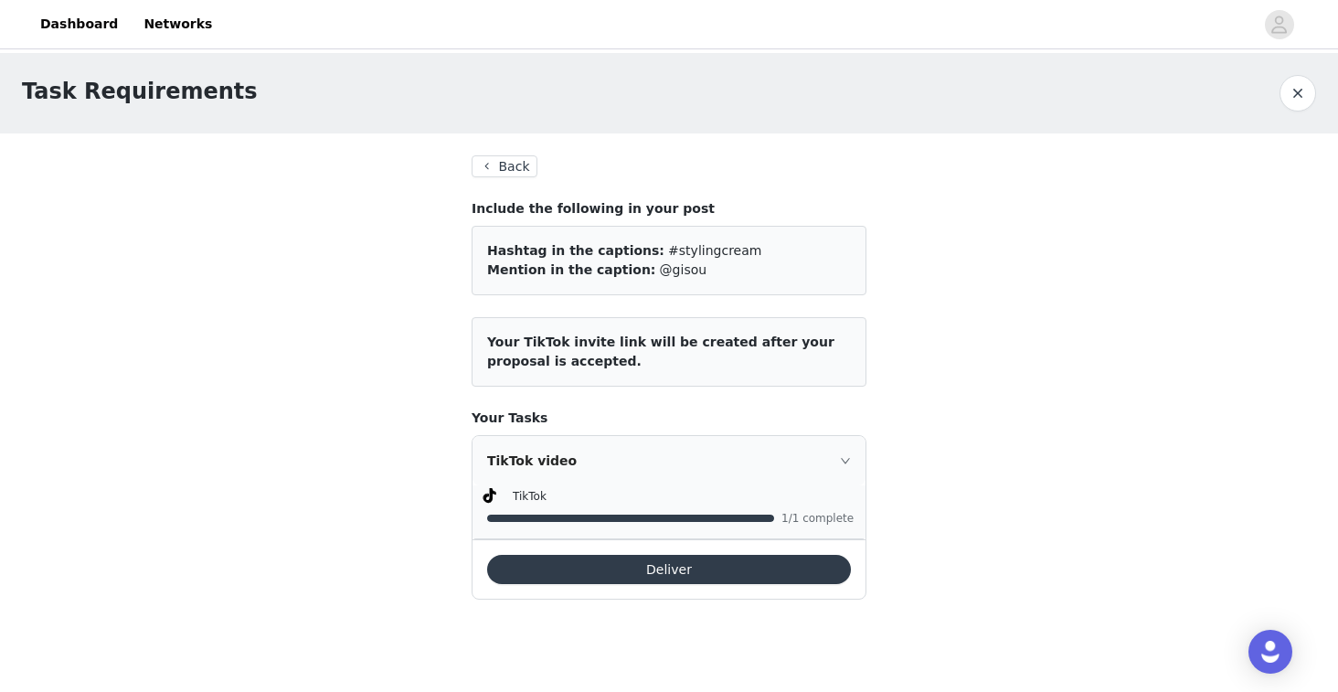
click at [688, 565] on button "Deliver" at bounding box center [669, 569] width 364 height 29
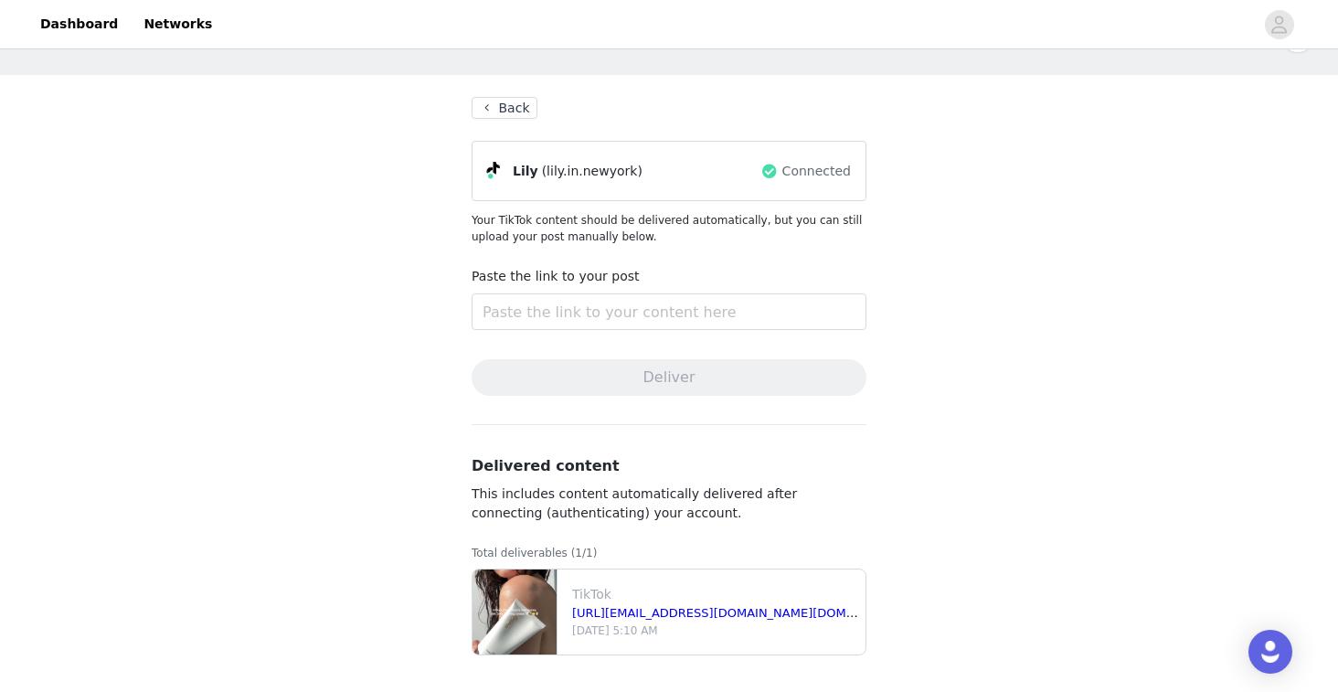
scroll to position [58, 0]
click at [570, 310] on input "text" at bounding box center [669, 311] width 395 height 37
paste input "https://www.tiktok.com/t/ZT6GT5vv8/"
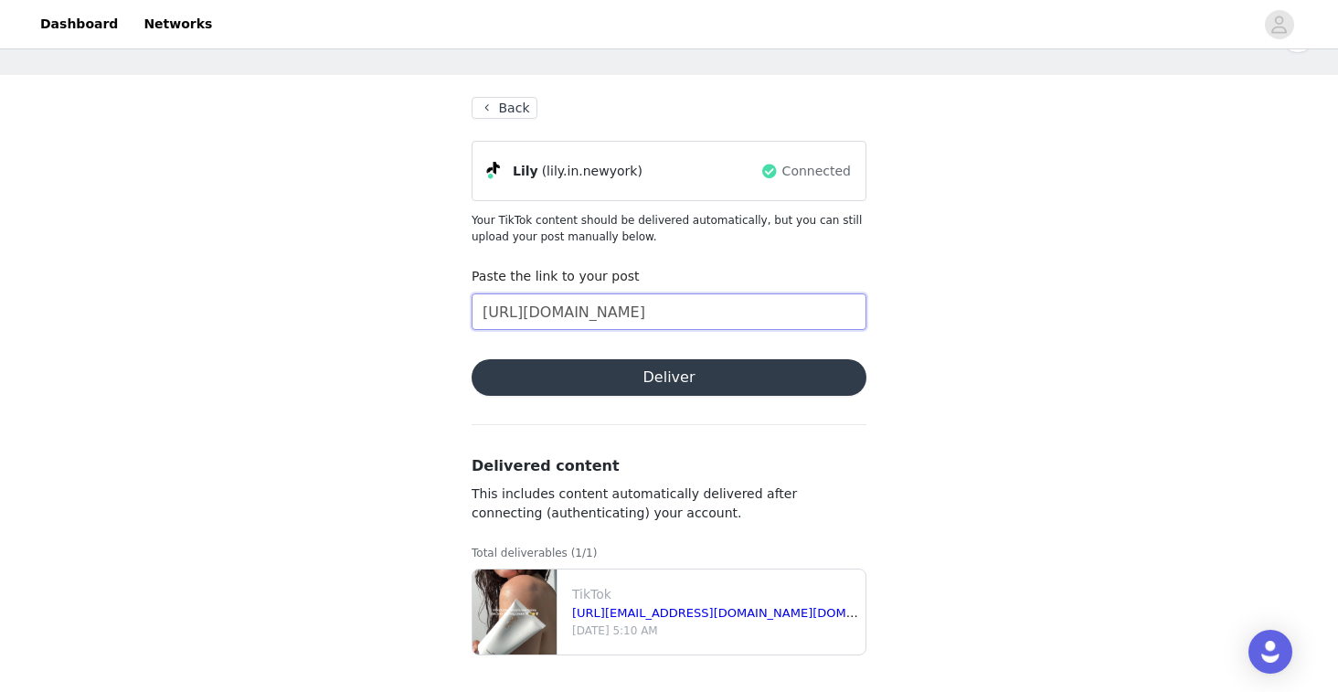
type input "https://www.tiktok.com/t/ZT6GT5vv8/"
click at [608, 383] on button "Deliver" at bounding box center [669, 377] width 395 height 37
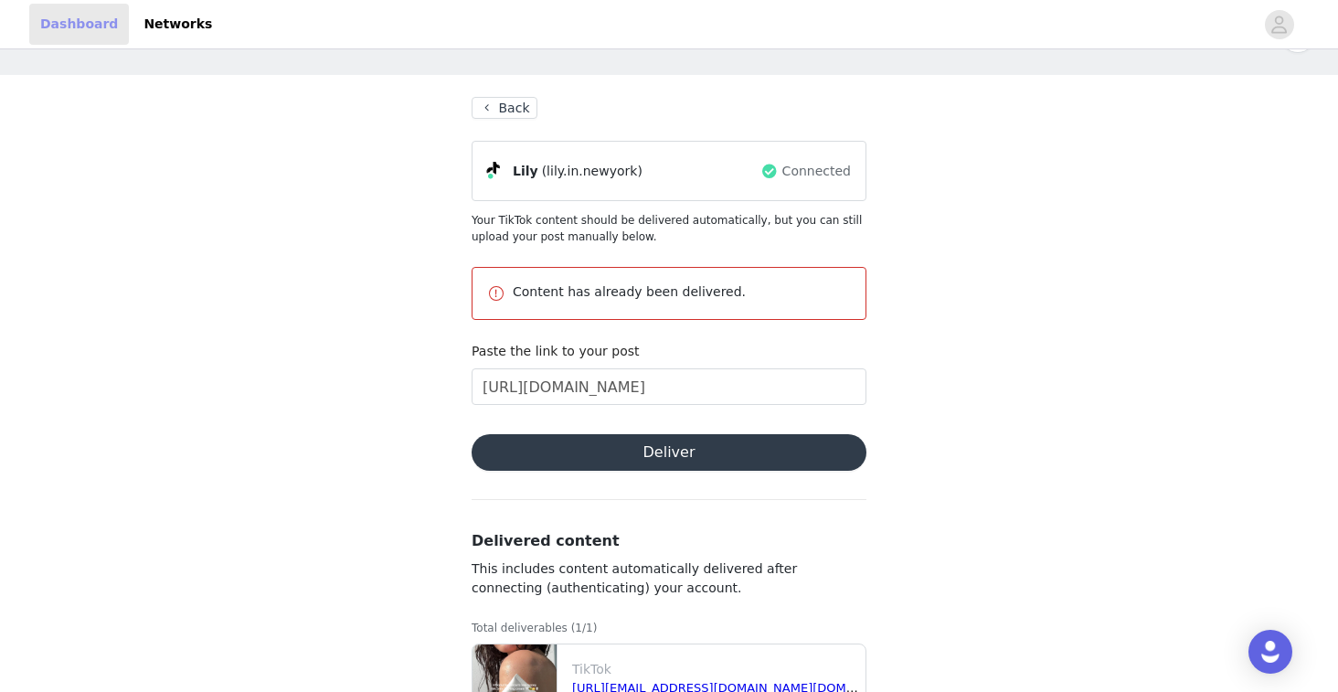
click at [90, 24] on link "Dashboard" at bounding box center [79, 24] width 100 height 41
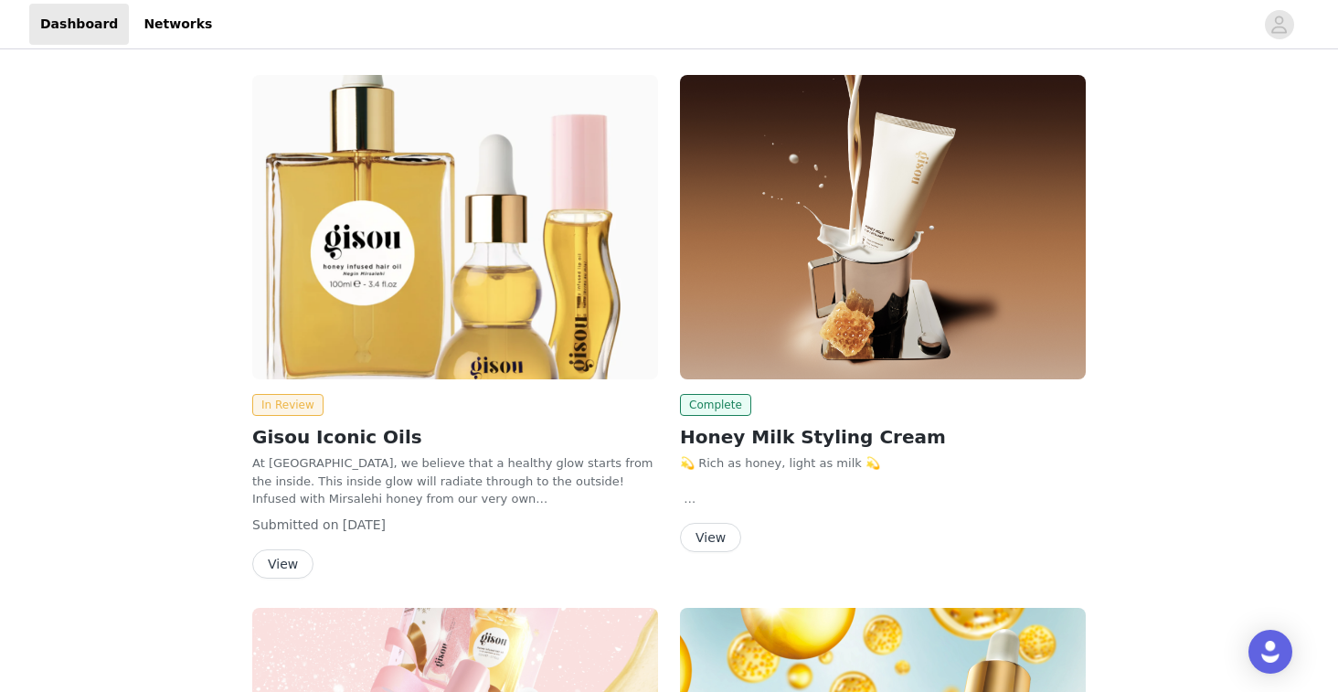
scroll to position [-12, 0]
